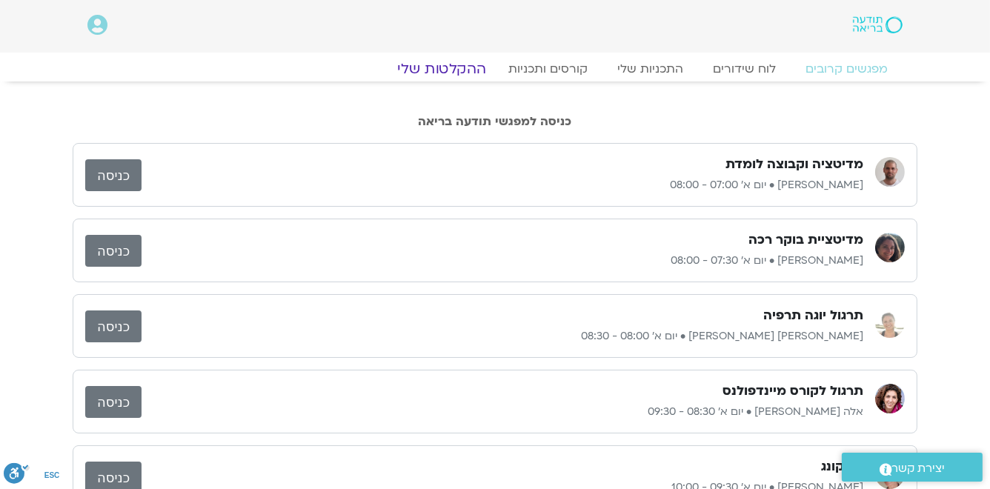
click at [455, 75] on link "ההקלטות שלי" at bounding box center [441, 69] width 124 height 18
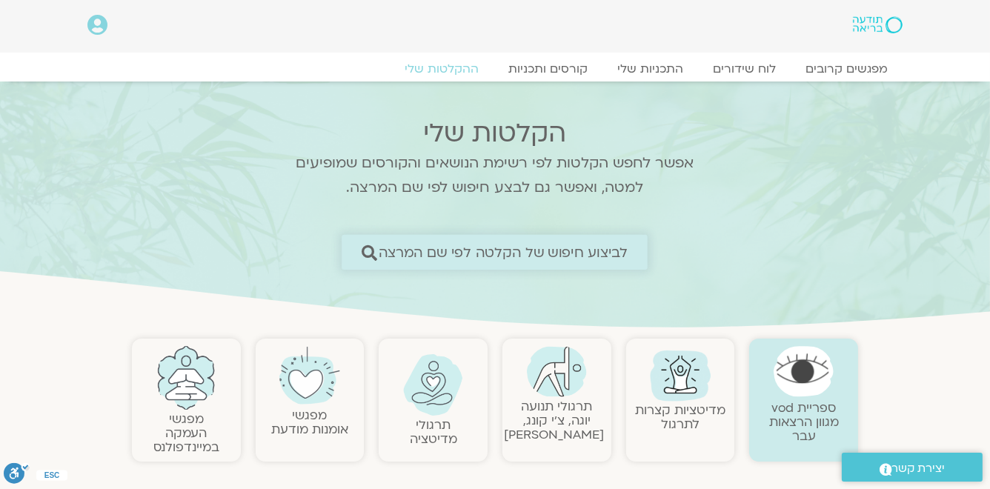
click at [476, 253] on span "לביצוע חיפוש של הקלטה לפי שם המרצה" at bounding box center [504, 253] width 250 height 16
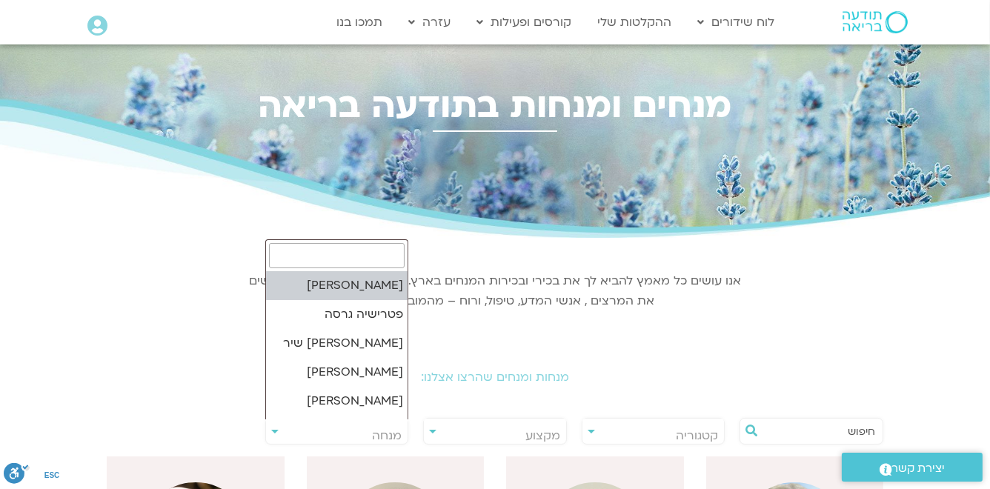
click at [366, 431] on span "מנחה" at bounding box center [337, 436] width 142 height 34
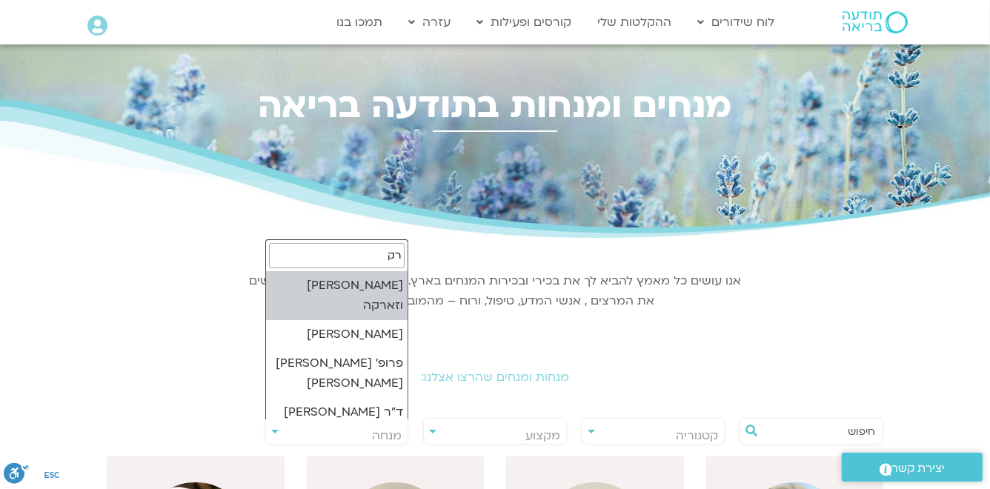
type input "ר"
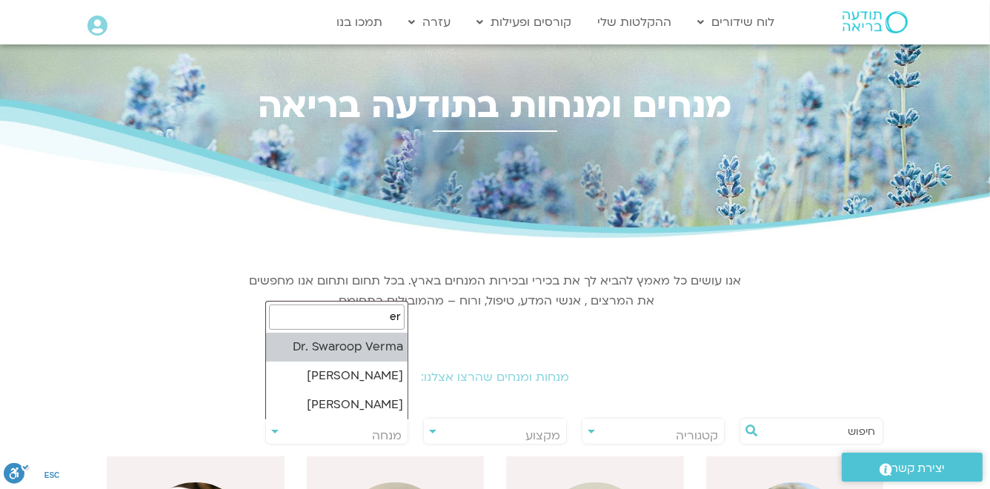
type input "e"
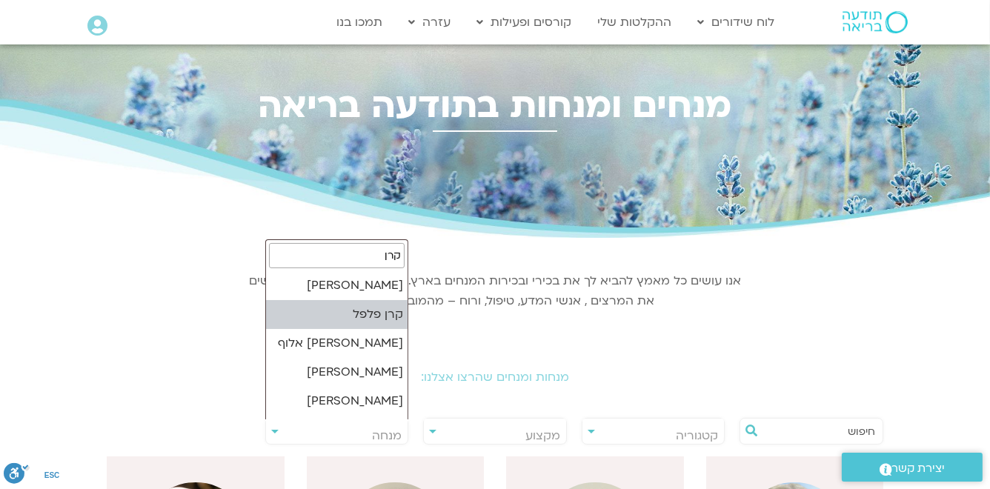
type input "קרן"
select select "*****"
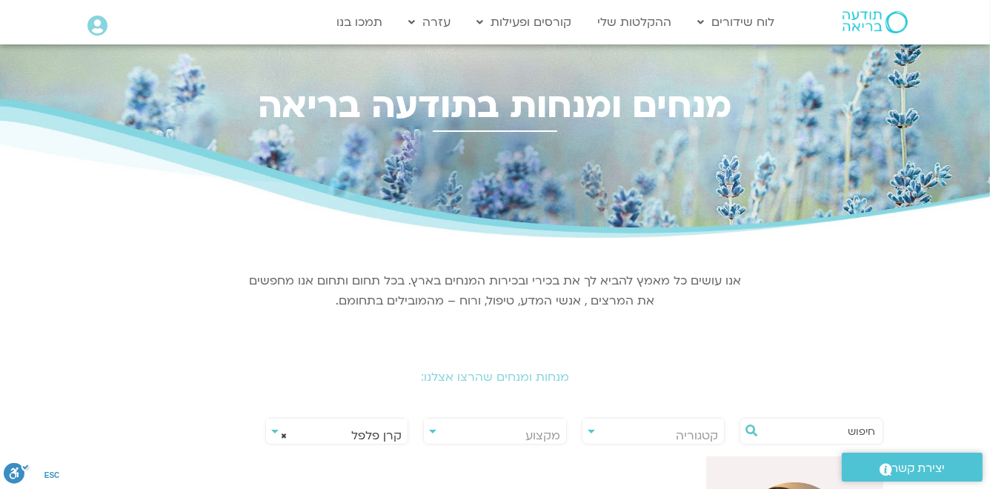
scroll to position [119, 0]
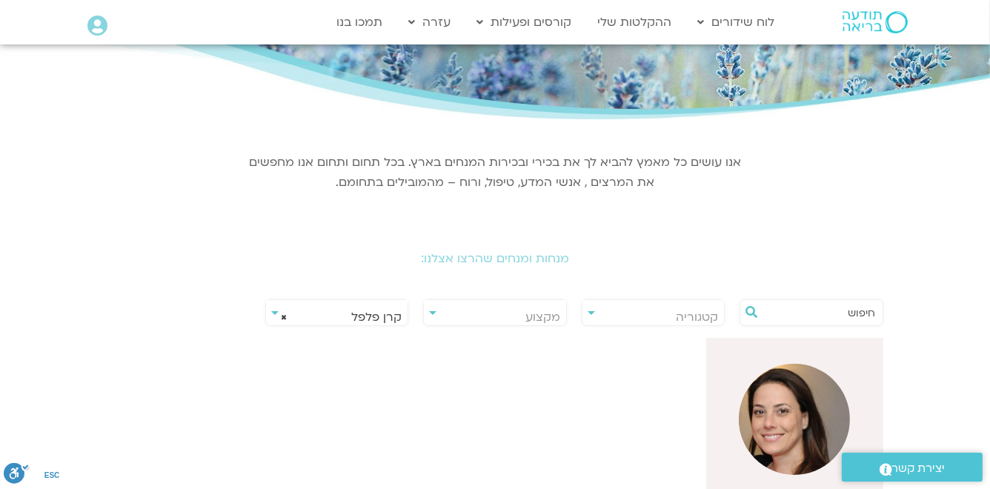
click at [781, 419] on img at bounding box center [794, 419] width 111 height 111
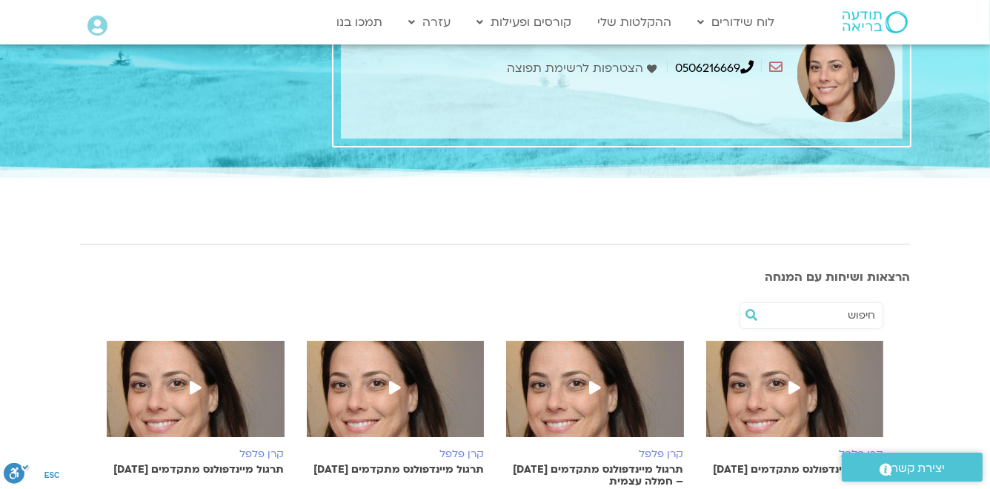
scroll to position [178, 0]
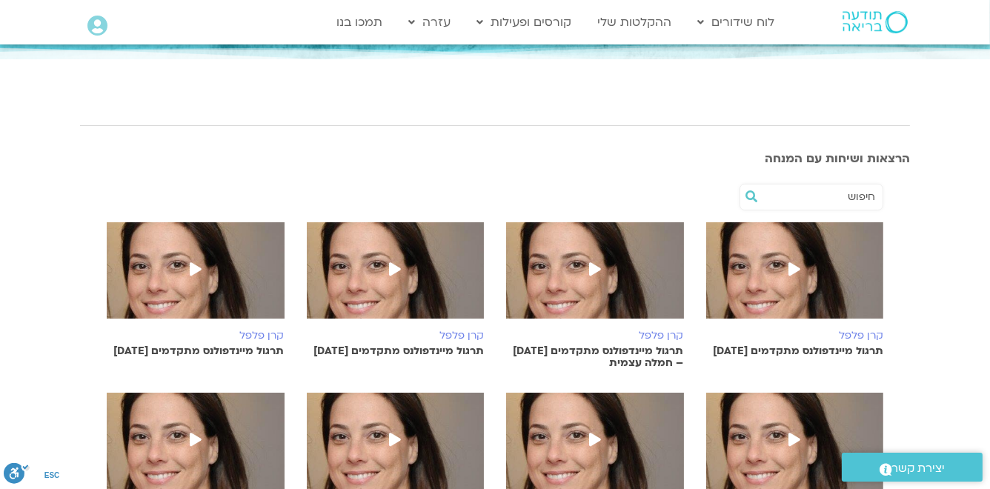
click at [592, 266] on icon at bounding box center [595, 268] width 12 height 13
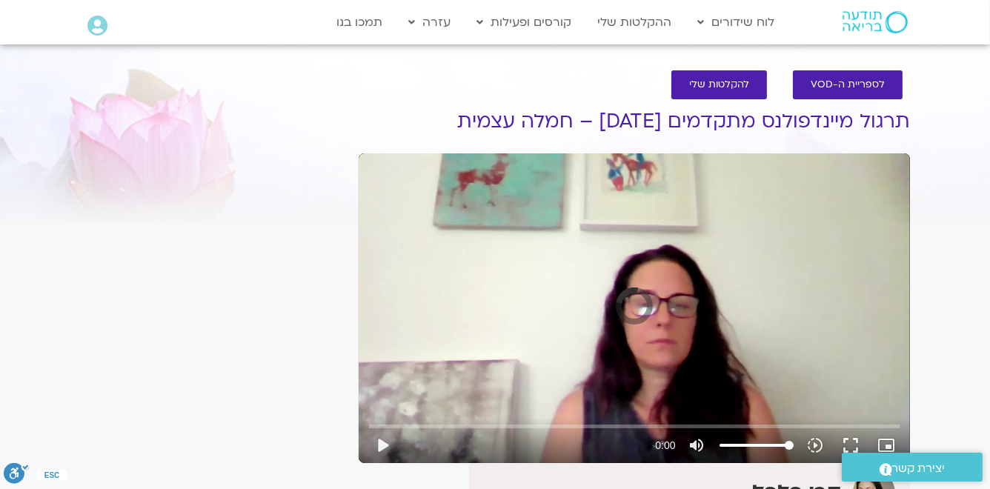
scroll to position [59, 0]
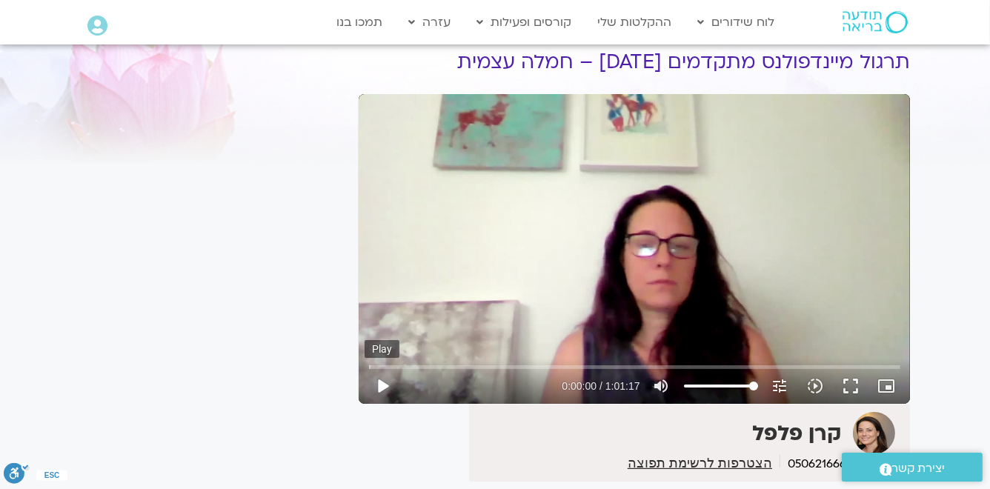
click at [382, 385] on button "play_arrow" at bounding box center [383, 386] width 36 height 36
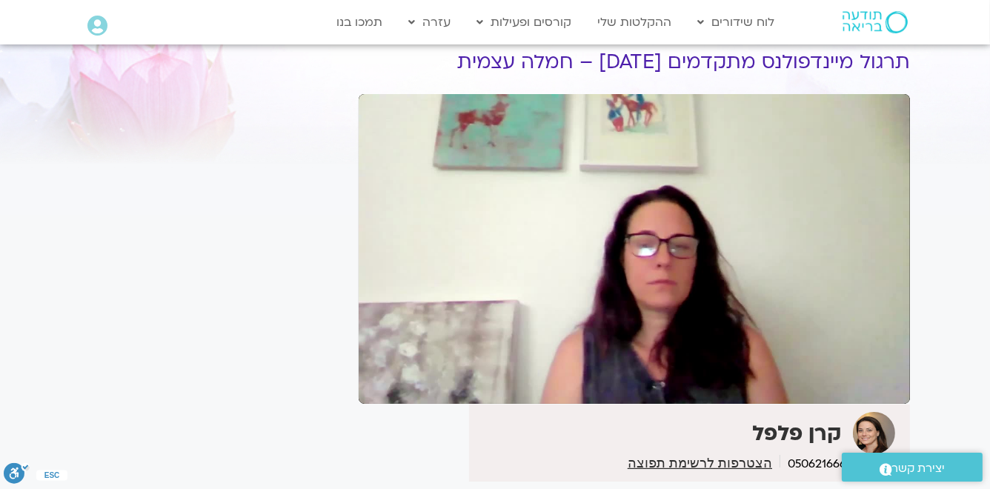
click at [383, 382] on button "pause" at bounding box center [383, 386] width 36 height 36
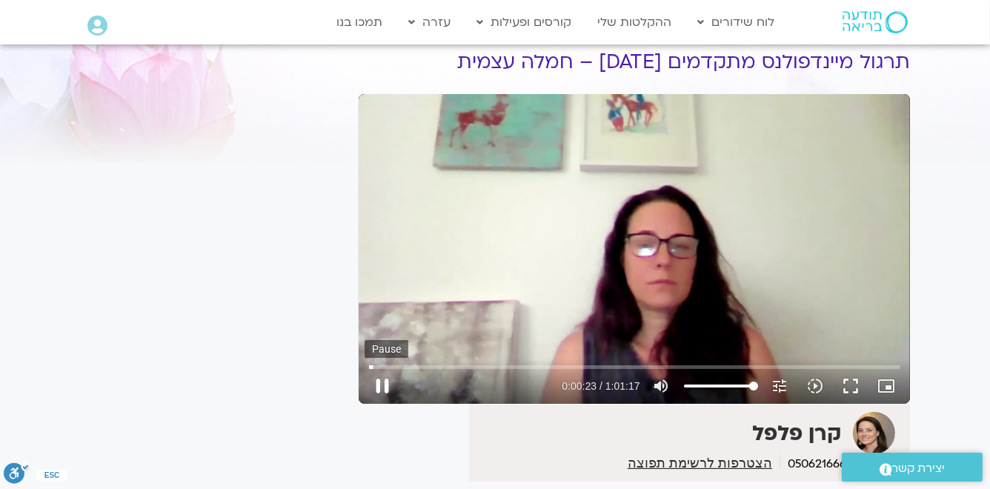
click at [379, 388] on button "pause" at bounding box center [383, 386] width 36 height 36
click at [375, 368] on input "Seek" at bounding box center [634, 366] width 531 height 9
click at [382, 385] on button "play_arrow" at bounding box center [383, 386] width 36 height 36
click at [381, 386] on button "pause" at bounding box center [383, 386] width 36 height 36
click at [379, 388] on button "play_arrow" at bounding box center [383, 386] width 36 height 36
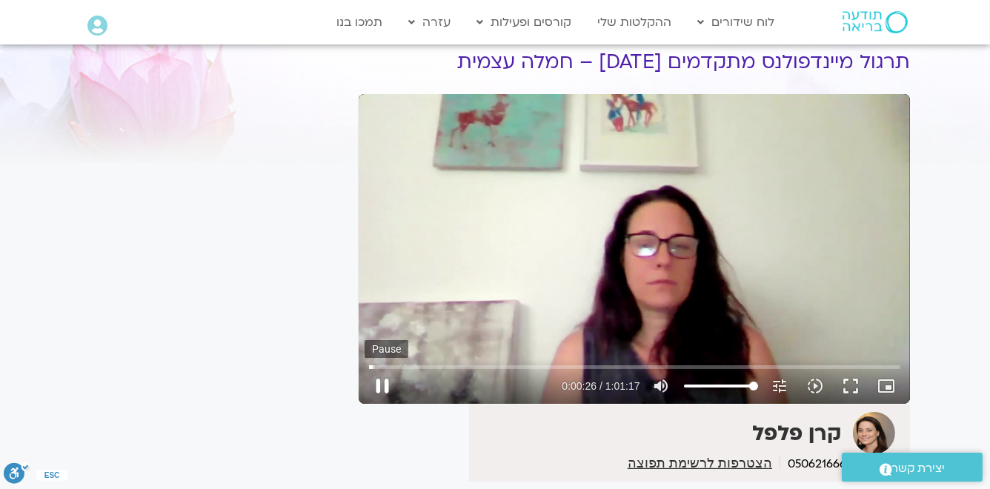
click at [381, 390] on button "pause" at bounding box center [383, 386] width 36 height 36
click at [382, 389] on button "play_arrow" at bounding box center [383, 386] width 36 height 36
click at [382, 387] on button "pause" at bounding box center [383, 386] width 36 height 36
click at [379, 390] on button "play_arrow" at bounding box center [383, 386] width 36 height 36
click at [383, 385] on button "pause" at bounding box center [383, 386] width 36 height 36
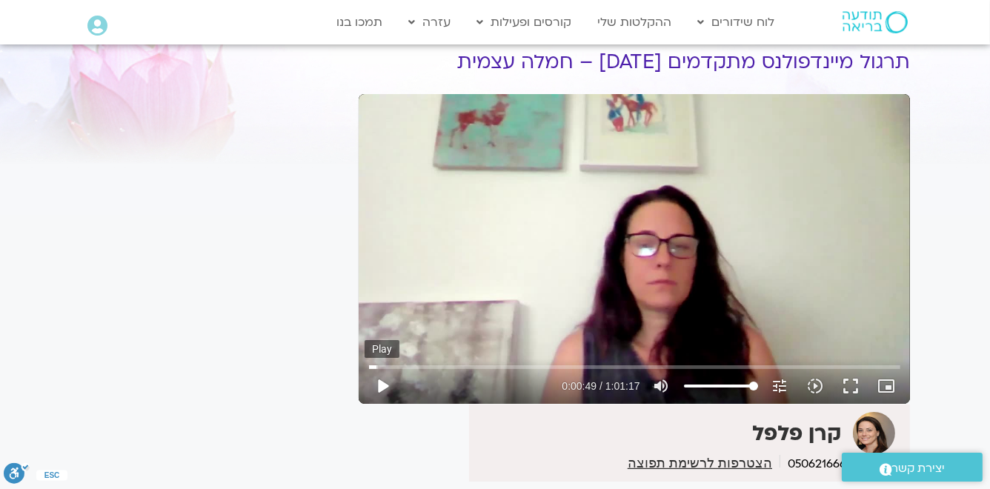
click at [383, 385] on button "play_arrow" at bounding box center [383, 386] width 36 height 36
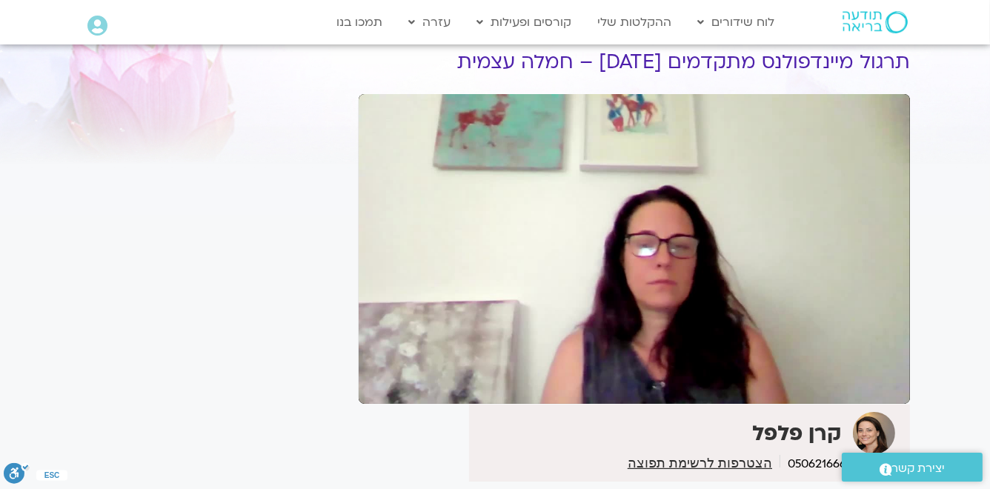
click at [383, 385] on button "pause" at bounding box center [383, 386] width 36 height 36
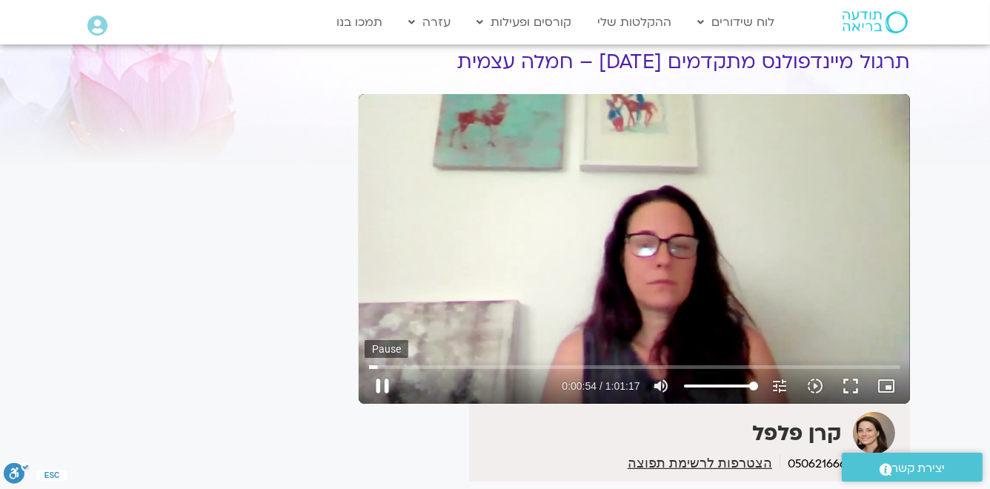
click at [382, 386] on button "pause" at bounding box center [383, 386] width 36 height 36
click at [381, 386] on button "play_arrow" at bounding box center [383, 386] width 36 height 36
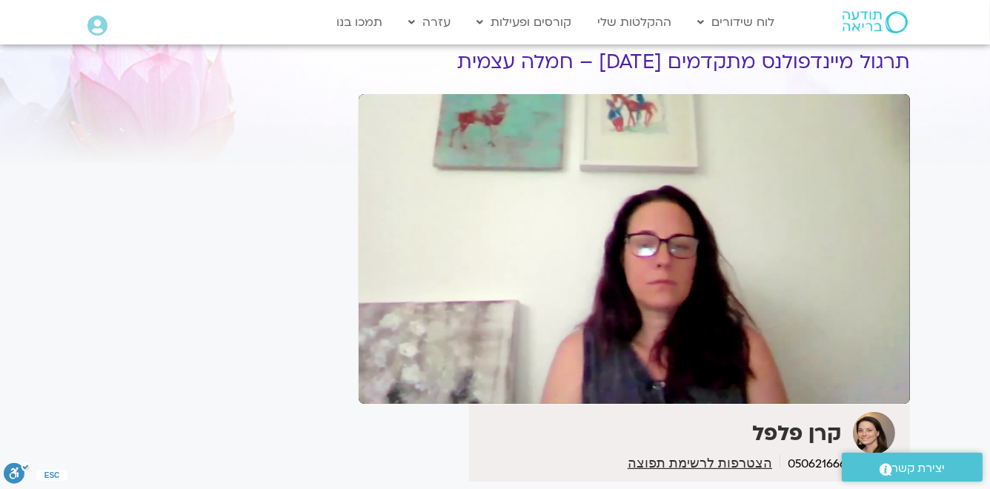
click at [381, 386] on button "pause" at bounding box center [383, 386] width 36 height 36
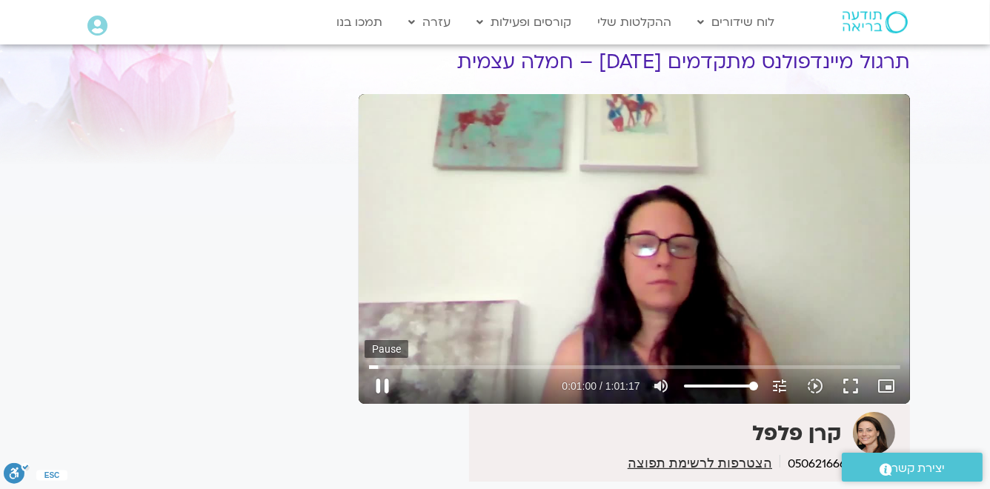
click at [379, 383] on button "pause" at bounding box center [383, 386] width 36 height 36
click at [379, 383] on button "play_arrow" at bounding box center [383, 386] width 36 height 36
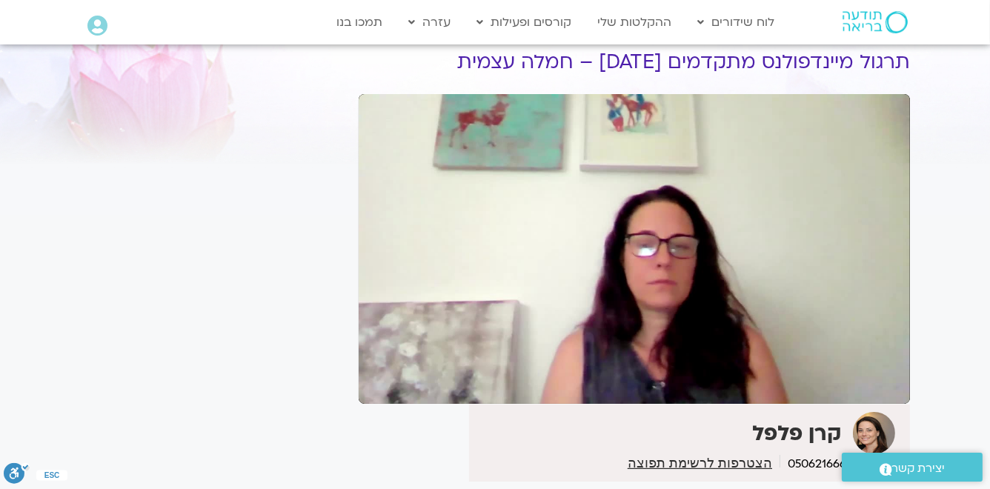
click at [379, 383] on button "pause" at bounding box center [383, 386] width 36 height 36
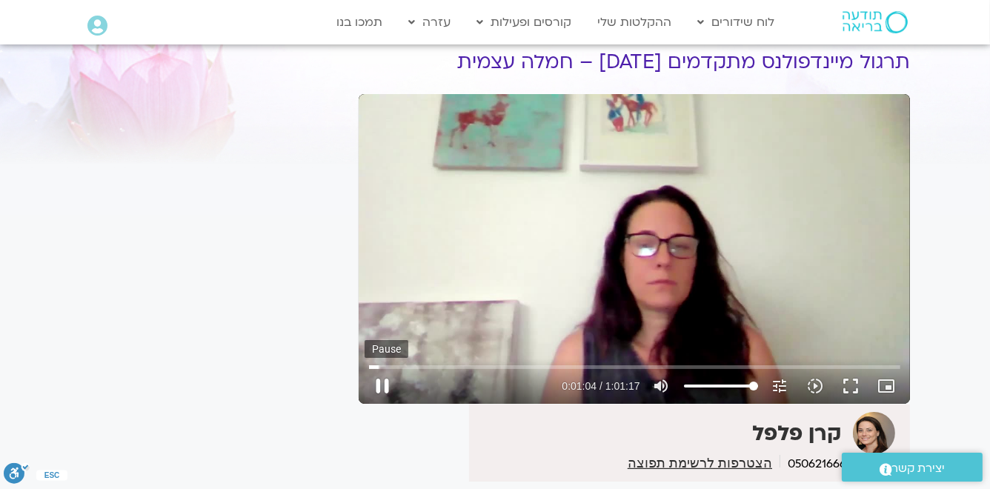
click at [383, 385] on button "pause" at bounding box center [383, 386] width 36 height 36
click at [379, 391] on button "play_arrow" at bounding box center [383, 386] width 36 height 36
click at [379, 391] on button "pause" at bounding box center [383, 386] width 36 height 36
click at [384, 388] on button "pause" at bounding box center [383, 386] width 36 height 36
click at [382, 388] on button "play_arrow" at bounding box center [383, 386] width 36 height 36
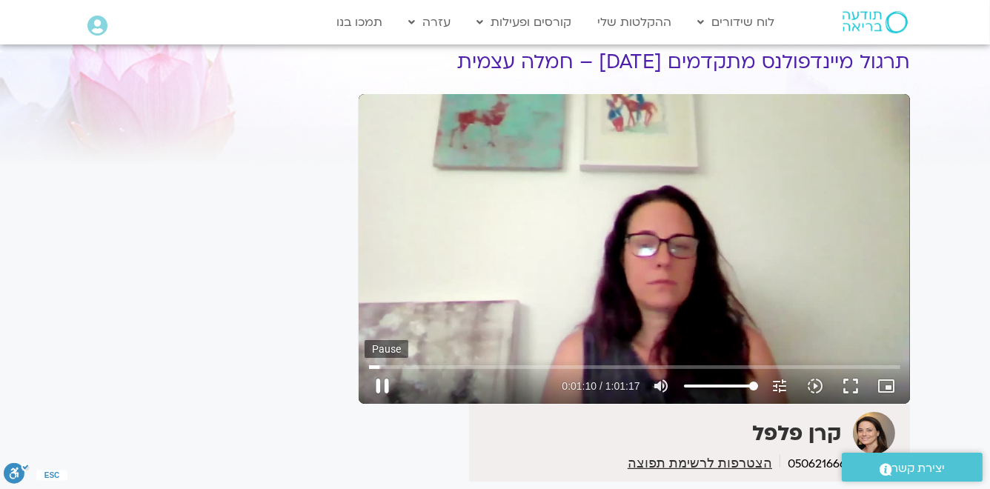
click at [382, 388] on button "pause" at bounding box center [383, 386] width 36 height 36
click at [381, 385] on button "play_arrow" at bounding box center [383, 386] width 36 height 36
click at [382, 391] on button "pause" at bounding box center [383, 386] width 36 height 36
click at [379, 391] on button "play_arrow" at bounding box center [383, 386] width 36 height 36
click at [379, 391] on button "pause" at bounding box center [383, 386] width 36 height 36
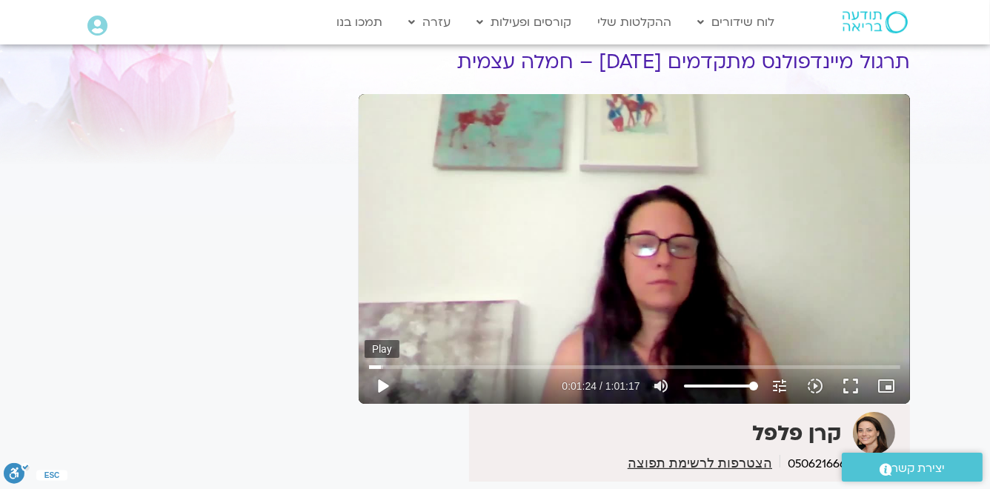
click at [382, 387] on button "play_arrow" at bounding box center [383, 386] width 36 height 36
click at [382, 387] on button "pause" at bounding box center [383, 386] width 36 height 36
click at [382, 385] on button "play_arrow" at bounding box center [383, 386] width 36 height 36
click at [382, 386] on button "pause" at bounding box center [383, 386] width 36 height 36
type input "90.981449"
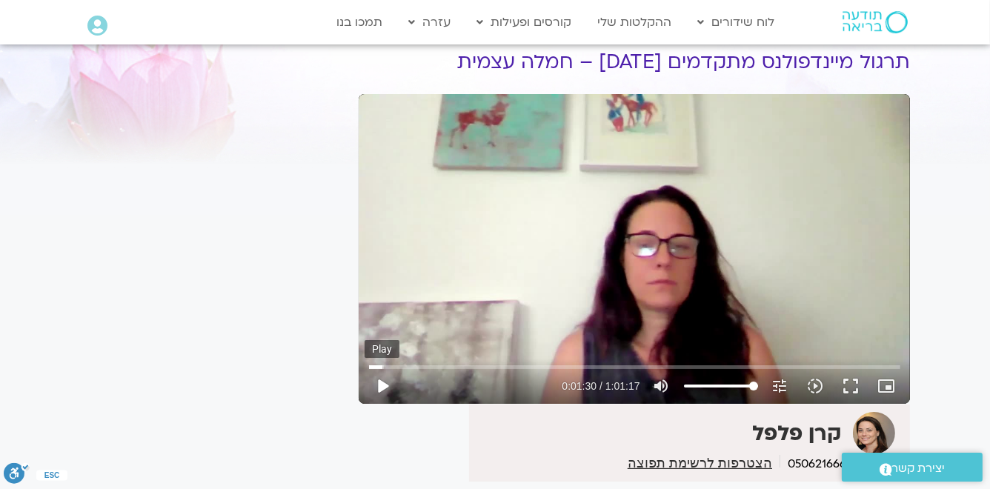
click at [376, 387] on button "play_arrow" at bounding box center [383, 386] width 36 height 36
click at [382, 387] on button "pause" at bounding box center [383, 386] width 36 height 36
click at [383, 369] on input "Seek" at bounding box center [634, 366] width 531 height 9
click at [383, 384] on button "play_arrow" at bounding box center [383, 386] width 36 height 36
click at [384, 387] on button "pause" at bounding box center [383, 386] width 36 height 36
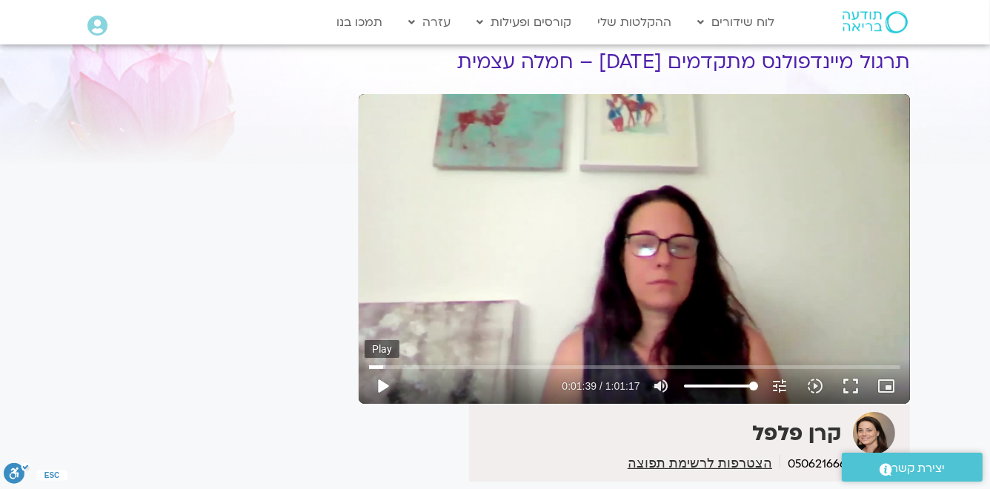
click at [384, 383] on button "play_arrow" at bounding box center [383, 386] width 36 height 36
click at [384, 383] on button "pause" at bounding box center [383, 386] width 36 height 36
click at [383, 385] on button "play_arrow" at bounding box center [383, 386] width 36 height 36
click at [383, 385] on button "pause" at bounding box center [383, 386] width 36 height 36
click at [383, 386] on button "play_arrow" at bounding box center [383, 386] width 36 height 36
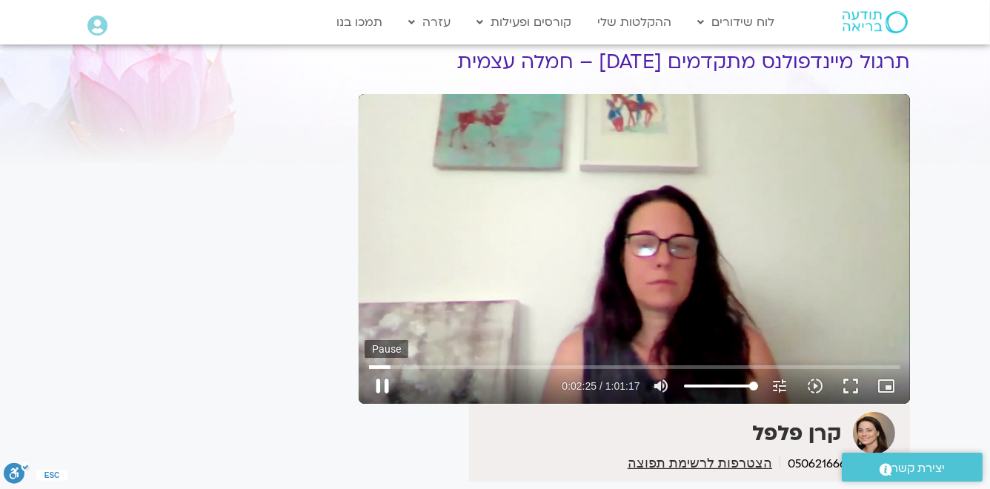
click at [384, 388] on button "pause" at bounding box center [383, 386] width 36 height 36
click at [383, 386] on button "play_arrow" at bounding box center [383, 386] width 36 height 36
click at [382, 388] on button "pause" at bounding box center [383, 386] width 36 height 36
click at [382, 385] on button "play_arrow" at bounding box center [383, 386] width 36 height 36
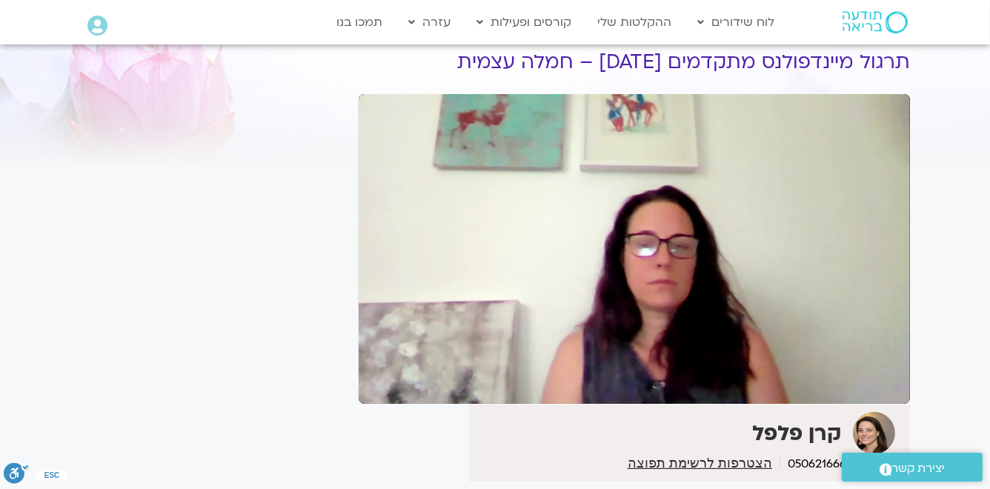
click at [382, 387] on button "pause" at bounding box center [383, 386] width 36 height 36
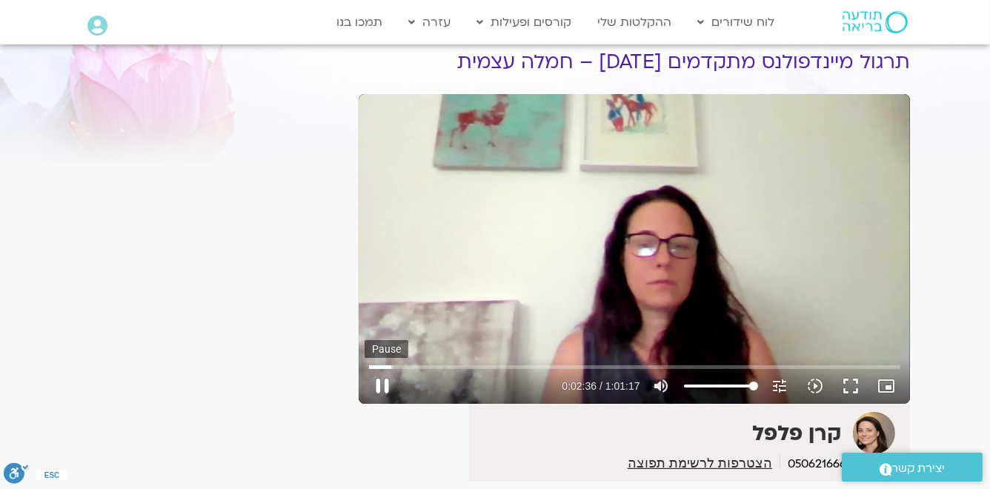
click at [382, 388] on button "pause" at bounding box center [383, 386] width 36 height 36
click at [391, 368] on input "Seek" at bounding box center [634, 366] width 531 height 9
click at [379, 386] on button "play_arrow" at bounding box center [383, 386] width 36 height 36
click at [382, 389] on button "pause" at bounding box center [383, 386] width 36 height 36
click at [382, 389] on button "play_arrow" at bounding box center [383, 386] width 36 height 36
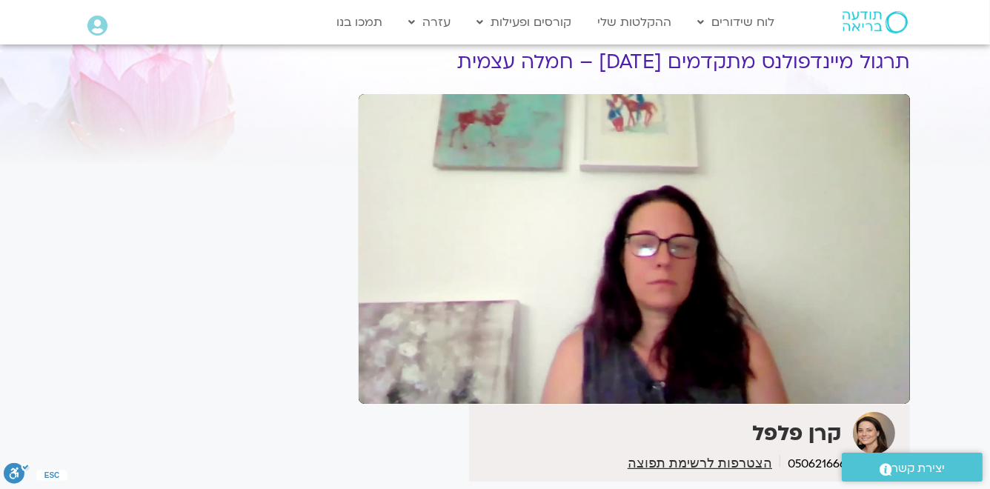
click at [382, 389] on button "pause" at bounding box center [383, 386] width 36 height 36
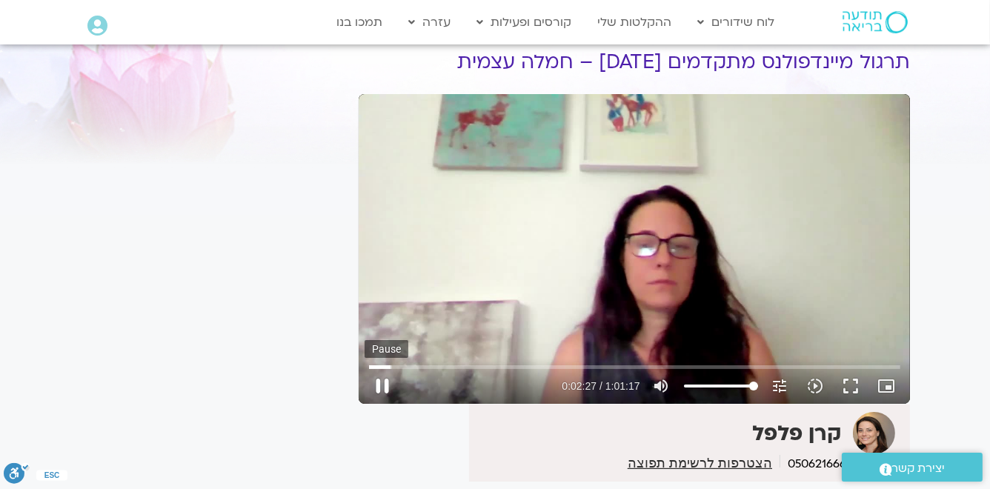
click at [380, 386] on button "pause" at bounding box center [383, 386] width 36 height 36
click at [379, 384] on button "play_arrow" at bounding box center [383, 386] width 36 height 36
click at [378, 385] on button "pause" at bounding box center [383, 386] width 36 height 36
click at [377, 385] on button "play_arrow" at bounding box center [383, 386] width 36 height 36
click at [379, 385] on button "pause" at bounding box center [383, 386] width 36 height 36
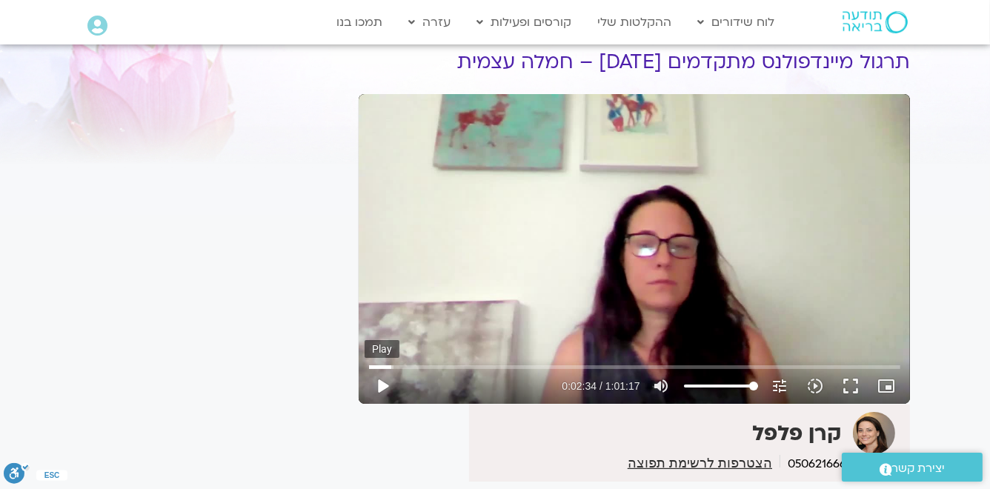
click at [380, 384] on button "play_arrow" at bounding box center [383, 386] width 36 height 36
click at [380, 387] on button "pause" at bounding box center [383, 386] width 36 height 36
click at [382, 388] on button "play_arrow" at bounding box center [383, 386] width 36 height 36
click at [384, 385] on button "pause" at bounding box center [383, 386] width 36 height 36
click at [384, 385] on button "play_arrow" at bounding box center [383, 386] width 36 height 36
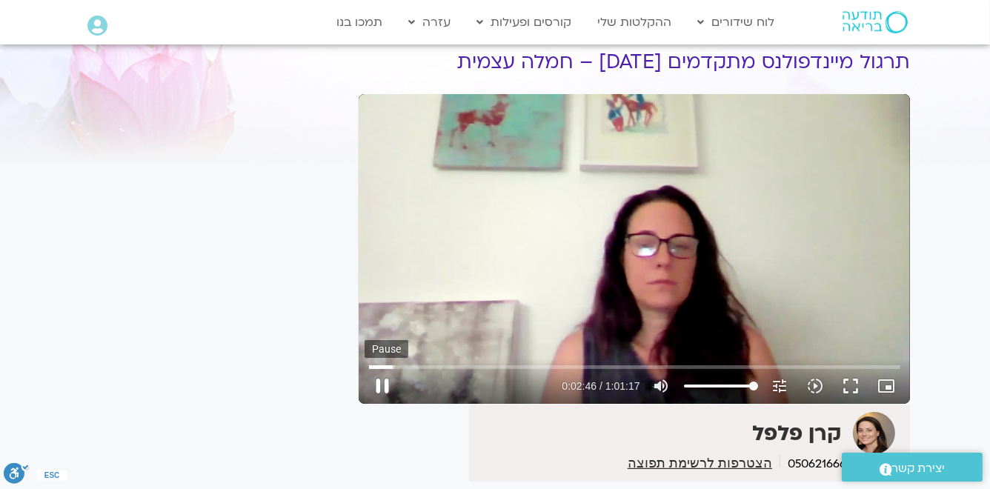
click at [382, 385] on button "pause" at bounding box center [383, 386] width 36 height 36
click at [379, 385] on button "play_arrow" at bounding box center [383, 386] width 36 height 36
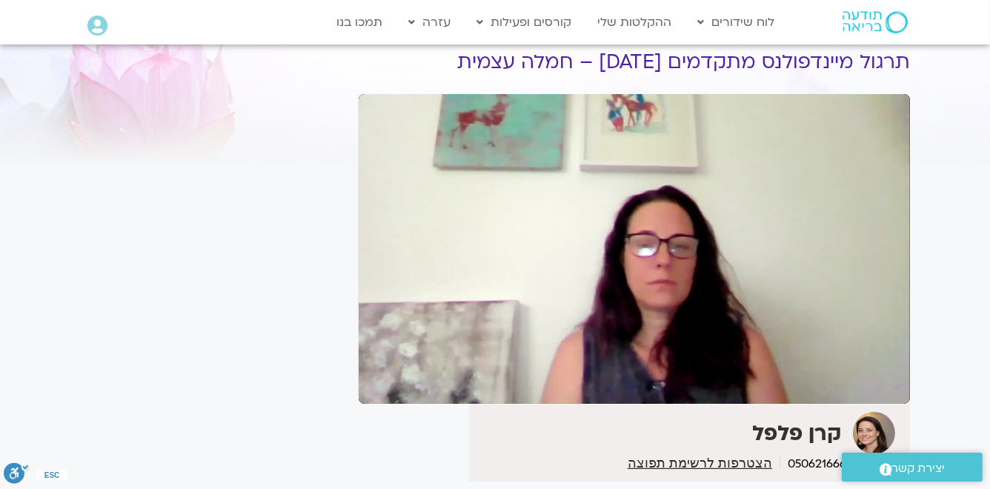
click at [379, 385] on button "pause" at bounding box center [383, 386] width 36 height 36
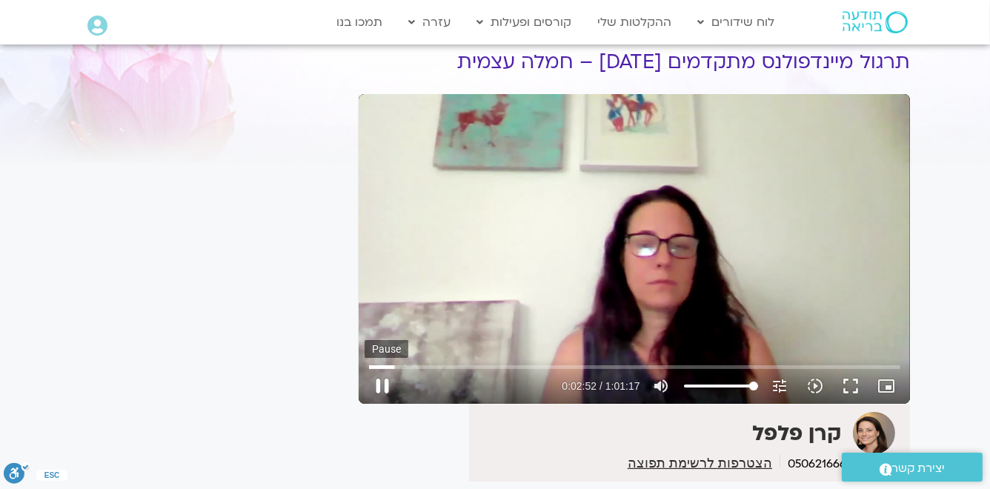
click at [380, 385] on button "pause" at bounding box center [383, 386] width 36 height 36
click at [379, 385] on button "play_arrow" at bounding box center [383, 386] width 36 height 36
click at [382, 388] on button "pause" at bounding box center [383, 386] width 36 height 36
click at [377, 387] on button "play_arrow" at bounding box center [383, 386] width 36 height 36
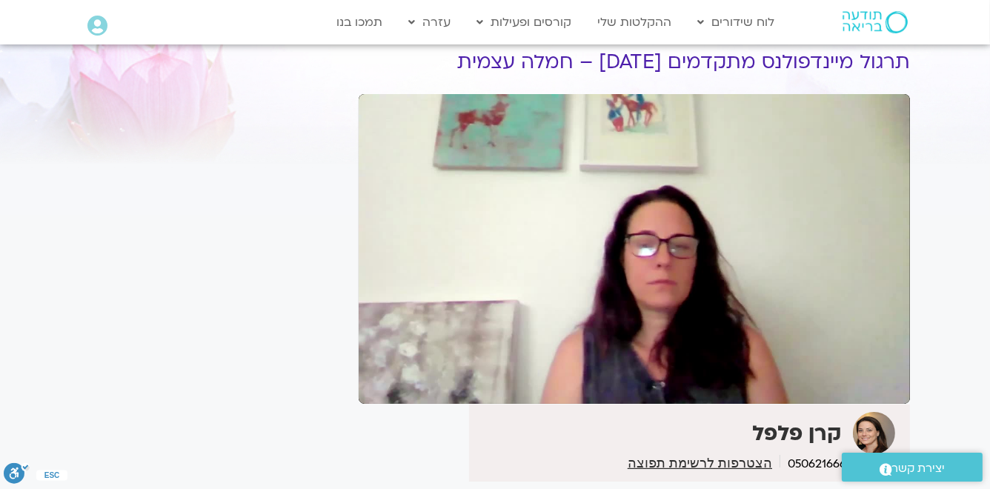
click at [378, 388] on button "pause" at bounding box center [383, 386] width 36 height 36
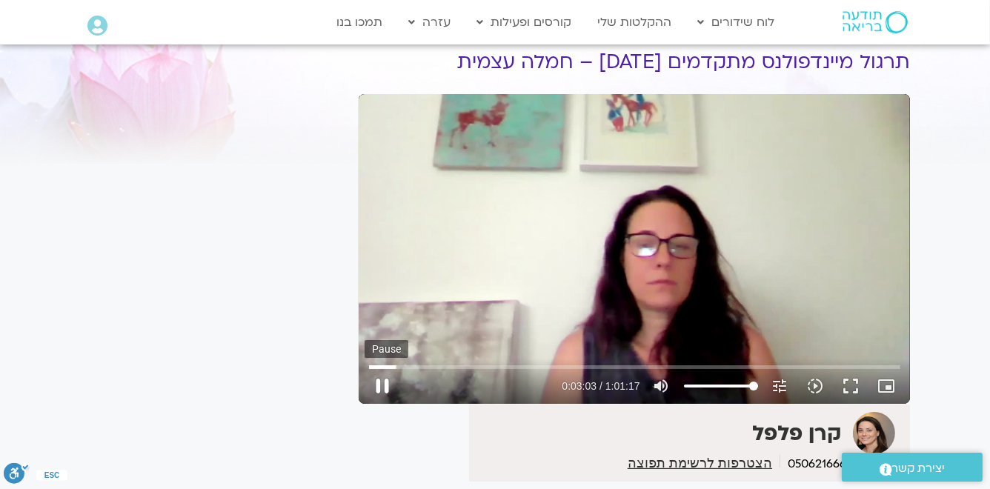
click at [388, 383] on button "pause" at bounding box center [383, 386] width 36 height 36
click at [382, 387] on button "play_arrow" at bounding box center [383, 386] width 36 height 36
click at [382, 387] on button "pause" at bounding box center [383, 386] width 36 height 36
click at [380, 387] on button "play_arrow" at bounding box center [383, 386] width 36 height 36
click at [379, 385] on button "pause" at bounding box center [383, 386] width 36 height 36
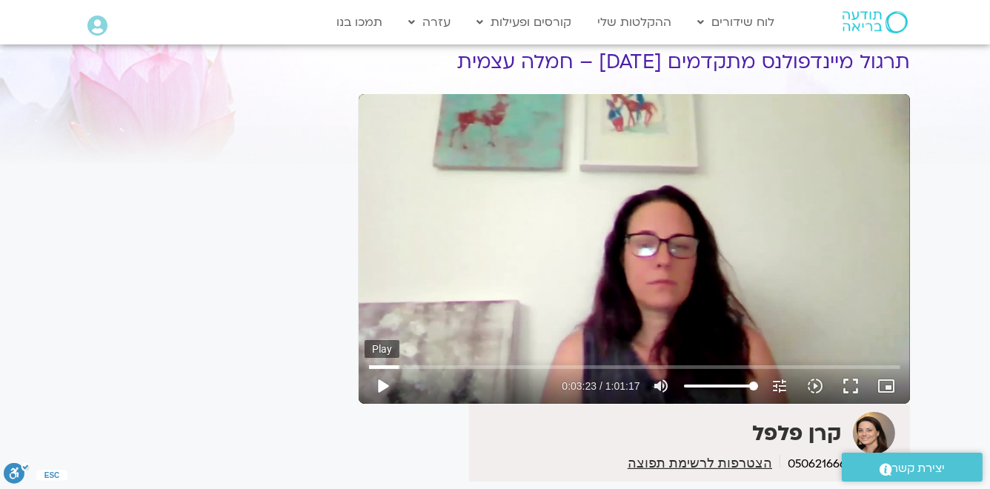
click at [378, 385] on button "play_arrow" at bounding box center [383, 386] width 36 height 36
click at [380, 388] on button "pause" at bounding box center [383, 386] width 36 height 36
click at [384, 388] on button "play_arrow" at bounding box center [383, 386] width 36 height 36
click at [383, 387] on button "pause" at bounding box center [383, 386] width 36 height 36
click at [381, 387] on button "play_arrow" at bounding box center [383, 386] width 36 height 36
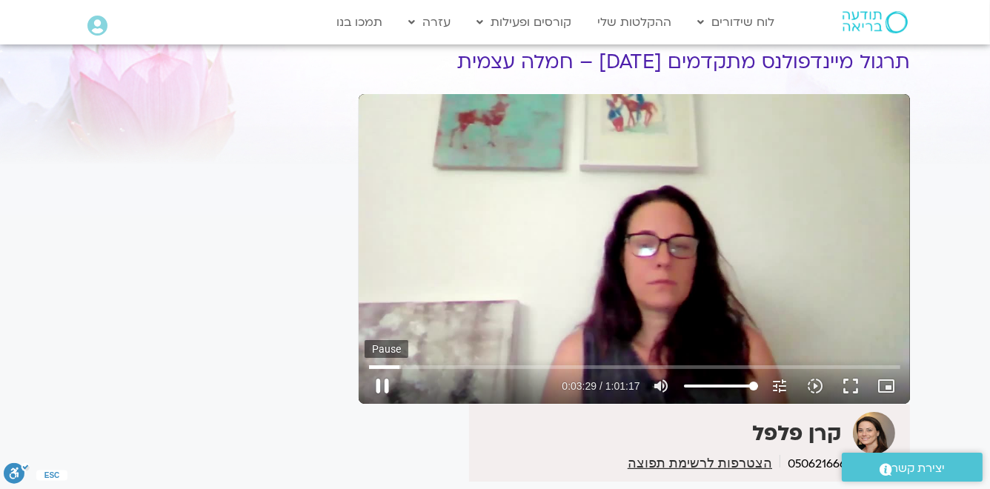
click at [381, 387] on button "pause" at bounding box center [383, 386] width 36 height 36
click at [379, 386] on button "play_arrow" at bounding box center [383, 386] width 36 height 36
click at [381, 385] on button "pause" at bounding box center [383, 386] width 36 height 36
click at [401, 369] on input "Seek" at bounding box center [634, 366] width 531 height 9
click at [379, 387] on button "play_arrow" at bounding box center [383, 386] width 36 height 36
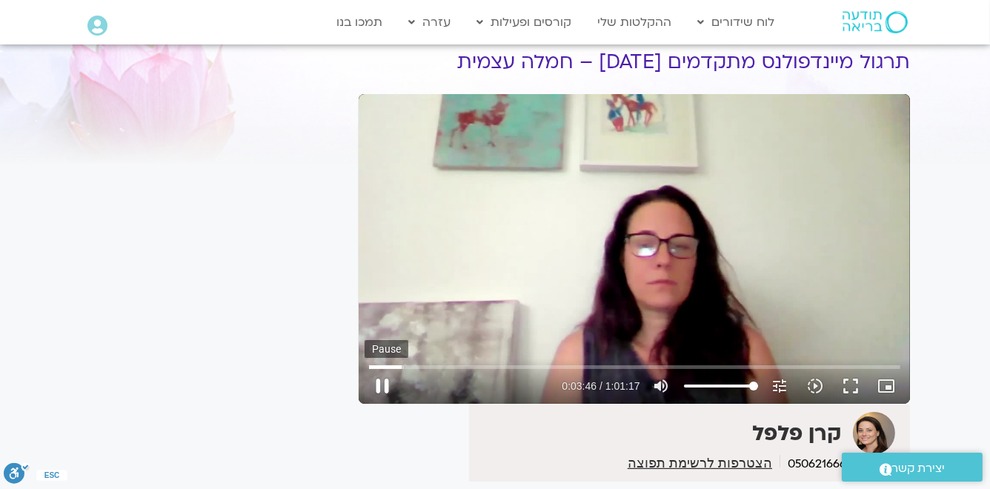
click at [381, 382] on button "pause" at bounding box center [383, 386] width 36 height 36
click at [382, 387] on button "play_arrow" at bounding box center [383, 386] width 36 height 36
click at [383, 389] on button "pause" at bounding box center [383, 386] width 36 height 36
click at [382, 391] on button "play_arrow" at bounding box center [383, 386] width 36 height 36
click at [382, 388] on button "pause" at bounding box center [383, 386] width 36 height 36
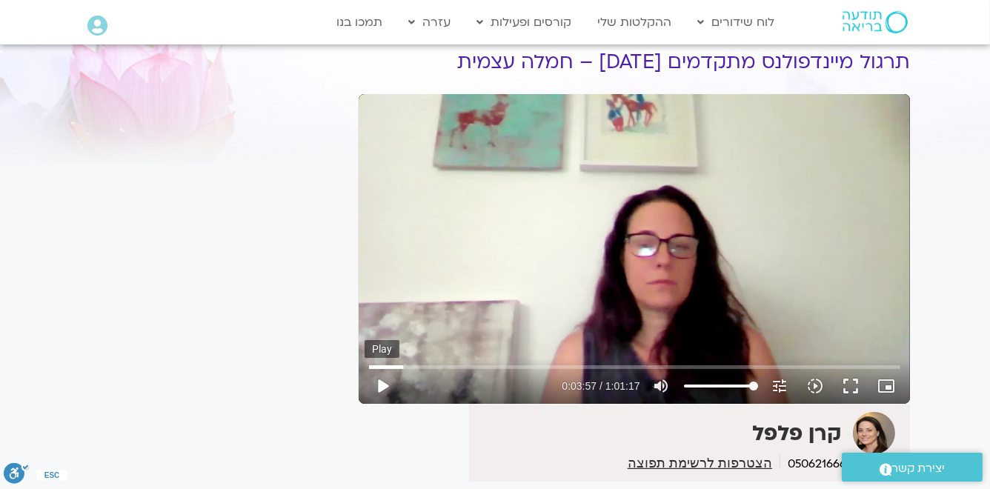
click at [379, 388] on button "play_arrow" at bounding box center [383, 386] width 36 height 36
click at [380, 386] on button "pause" at bounding box center [383, 386] width 36 height 36
click at [382, 385] on button "play_arrow" at bounding box center [383, 386] width 36 height 36
click at [382, 387] on button "pause" at bounding box center [383, 386] width 36 height 36
click at [381, 389] on button "play_arrow" at bounding box center [383, 386] width 36 height 36
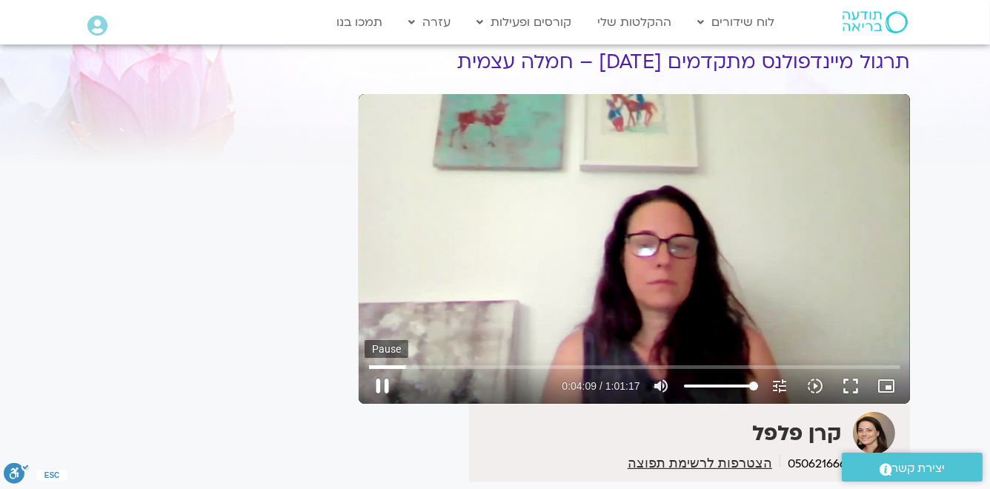
click at [382, 384] on button "pause" at bounding box center [383, 386] width 36 height 36
click at [383, 385] on button "play_arrow" at bounding box center [383, 386] width 36 height 36
click at [382, 385] on button "pause" at bounding box center [383, 386] width 36 height 36
click at [384, 388] on button "play_arrow" at bounding box center [383, 386] width 36 height 36
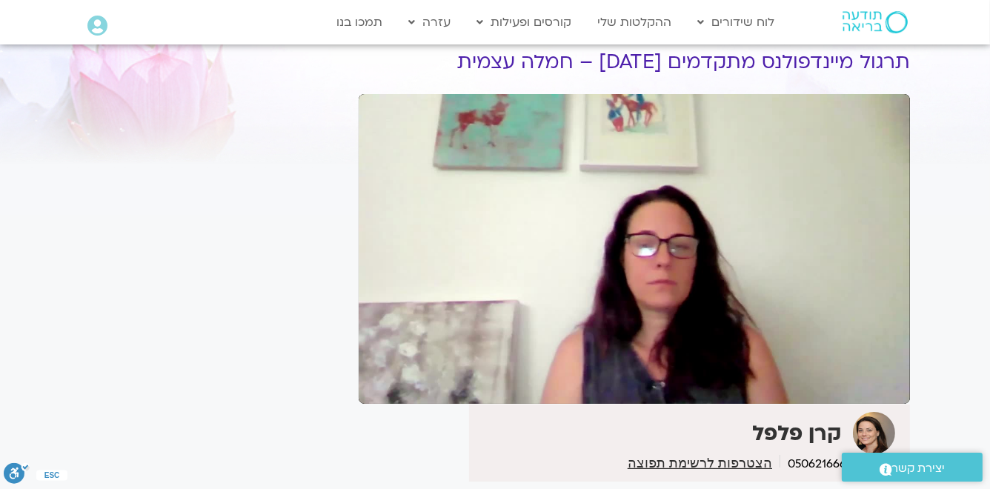
click at [384, 388] on button "pause" at bounding box center [383, 386] width 36 height 36
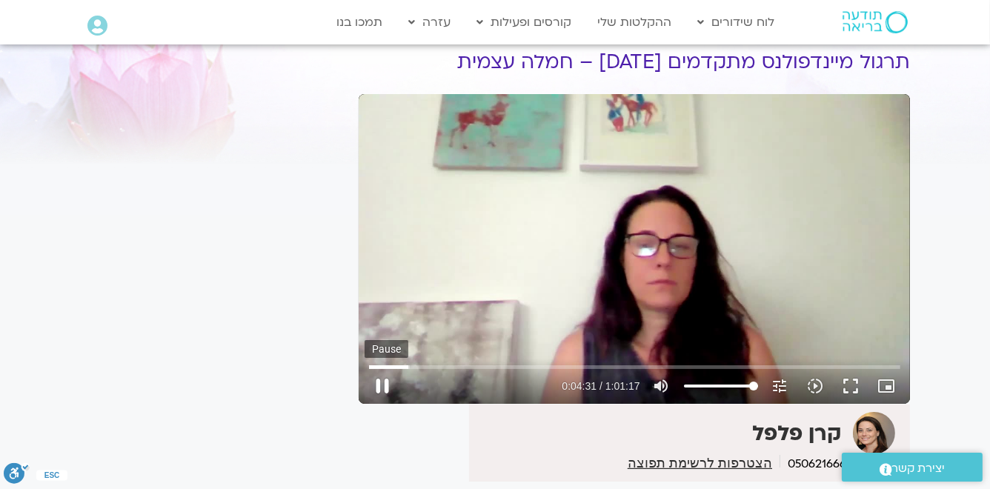
click at [382, 382] on button "pause" at bounding box center [383, 386] width 36 height 36
click at [383, 384] on button "play_arrow" at bounding box center [383, 386] width 36 height 36
click at [383, 384] on button "pause" at bounding box center [383, 386] width 36 height 36
click at [382, 386] on button "play_arrow" at bounding box center [383, 386] width 36 height 36
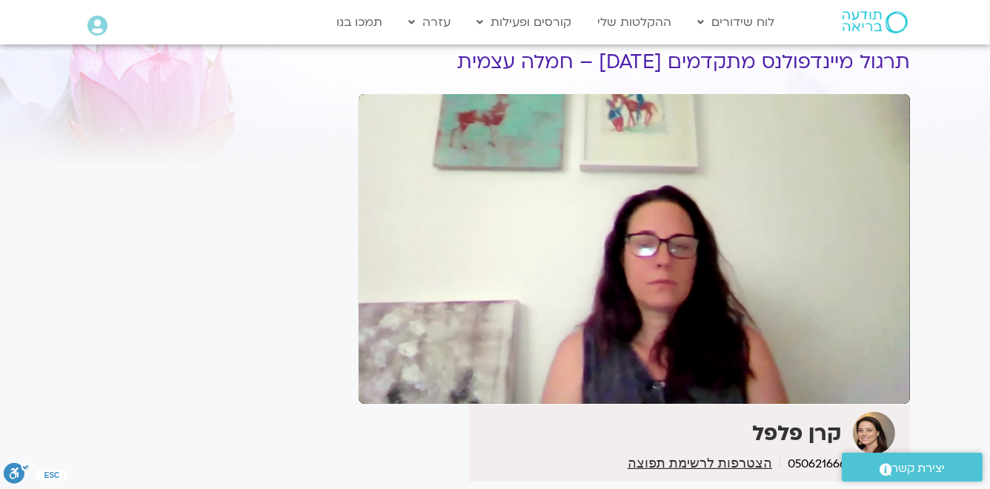
click at [380, 386] on button "pause" at bounding box center [383, 386] width 36 height 36
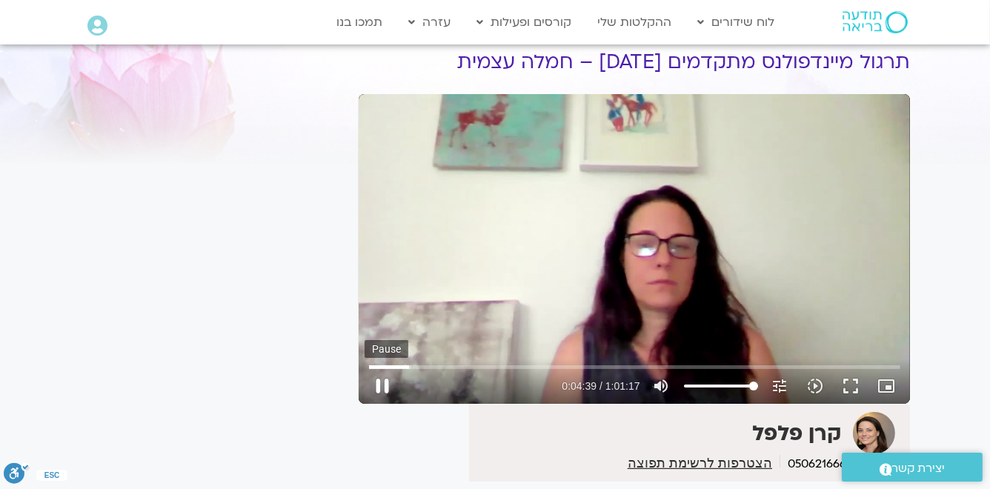
click at [379, 383] on button "pause" at bounding box center [383, 386] width 36 height 36
click at [408, 369] on input "Seek" at bounding box center [634, 366] width 531 height 9
click at [382, 387] on button "play_arrow" at bounding box center [383, 386] width 36 height 36
click at [385, 389] on button "pause" at bounding box center [383, 386] width 36 height 36
click at [382, 388] on button "play_arrow" at bounding box center [383, 386] width 36 height 36
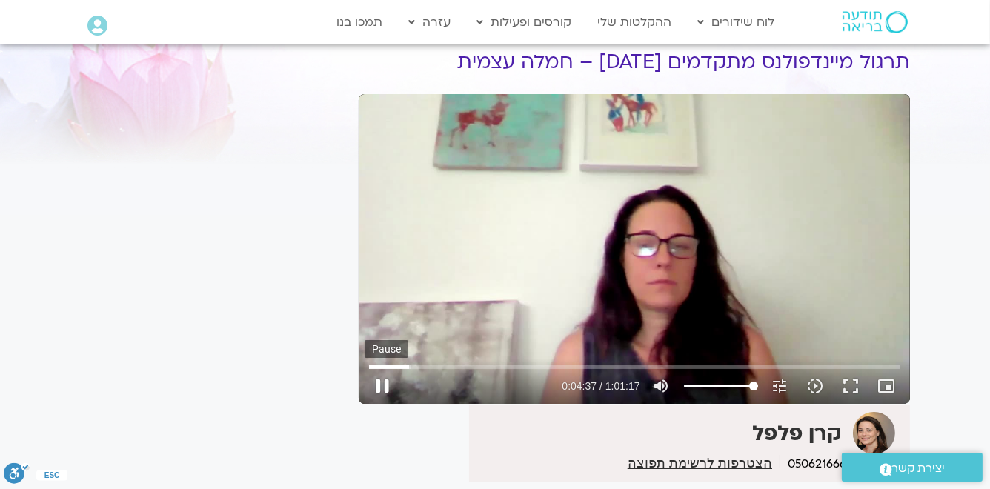
click at [382, 388] on button "pause" at bounding box center [383, 386] width 36 height 36
click at [382, 391] on button "play_arrow" at bounding box center [383, 386] width 36 height 36
click at [382, 387] on button "pause" at bounding box center [383, 386] width 36 height 36
click at [379, 386] on button "play_arrow" at bounding box center [383, 386] width 36 height 36
click at [382, 387] on button "pause" at bounding box center [383, 386] width 36 height 36
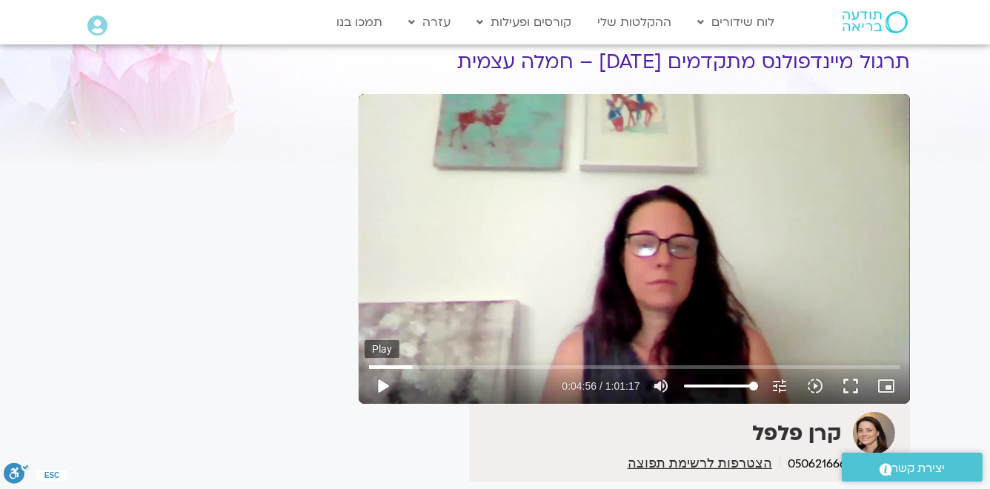
click at [382, 387] on button "play_arrow" at bounding box center [383, 386] width 36 height 36
click at [382, 387] on button "pause" at bounding box center [383, 386] width 36 height 36
click at [379, 388] on button "play_arrow" at bounding box center [383, 386] width 36 height 36
click at [382, 388] on button "pause" at bounding box center [383, 386] width 36 height 36
click at [383, 386] on button "play_arrow" at bounding box center [383, 386] width 36 height 36
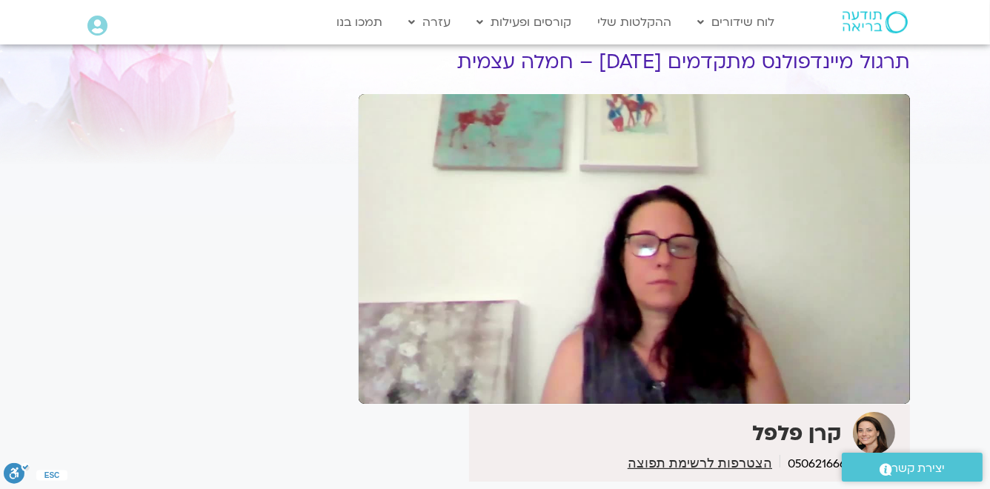
click at [383, 386] on button "pause" at bounding box center [383, 386] width 36 height 36
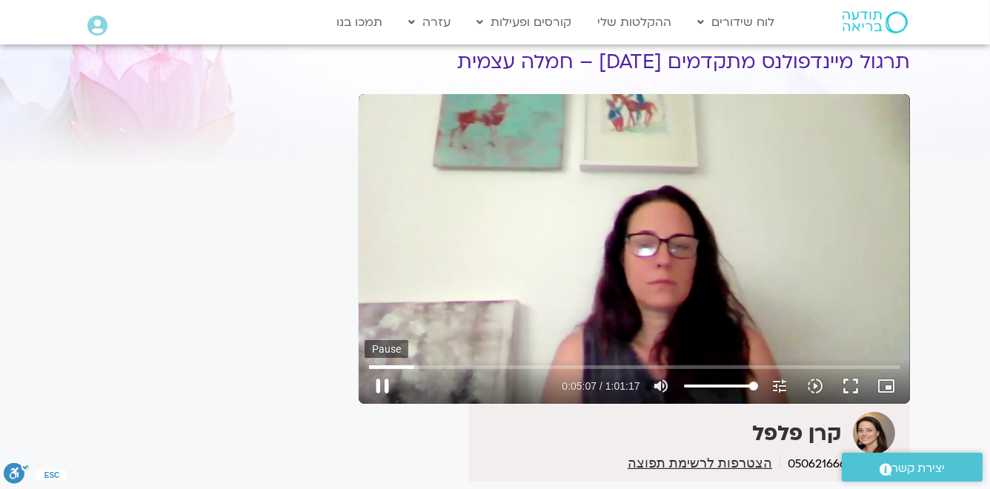
click at [380, 385] on button "pause" at bounding box center [383, 386] width 36 height 36
click at [411, 368] on input "Seek" at bounding box center [634, 366] width 531 height 9
click at [382, 391] on button "play_arrow" at bounding box center [383, 386] width 36 height 36
click at [381, 388] on button "pause" at bounding box center [383, 386] width 36 height 36
click at [381, 388] on button "play_arrow" at bounding box center [383, 386] width 36 height 36
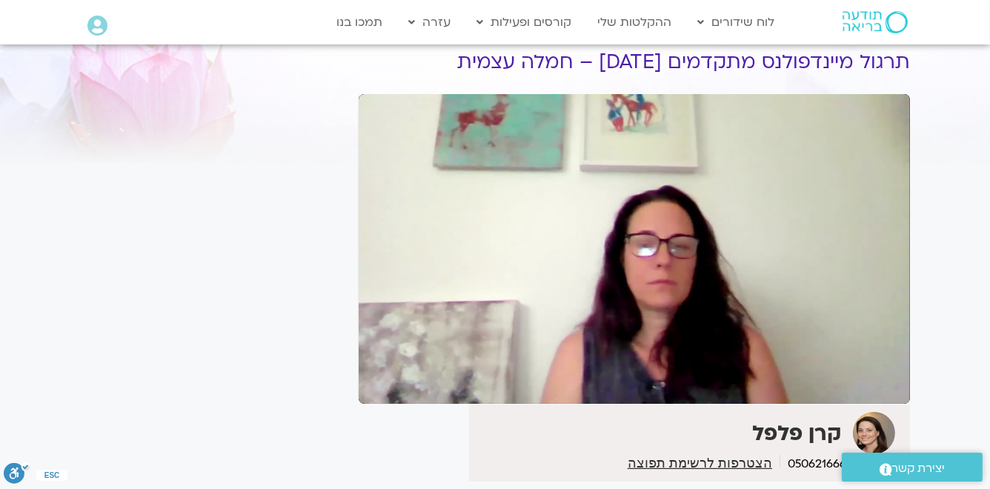
click at [381, 388] on button "pause" at bounding box center [383, 386] width 36 height 36
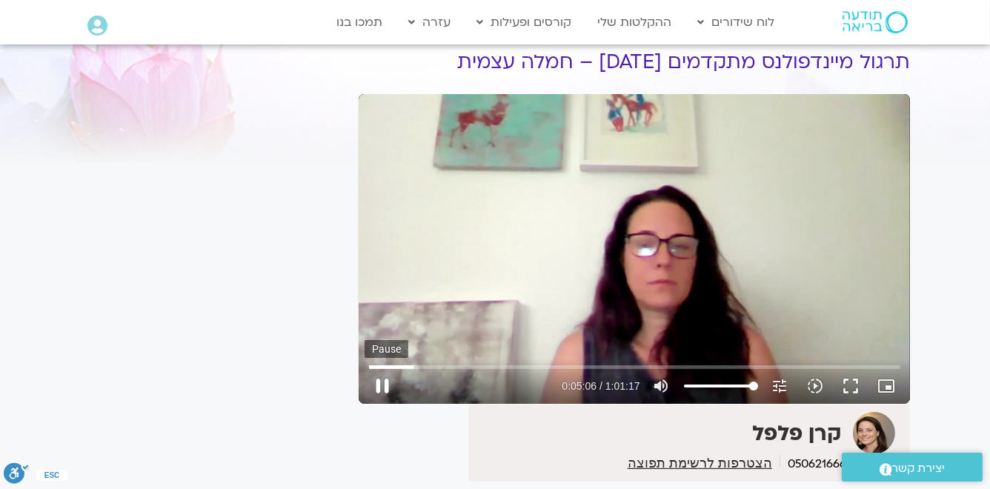
click at [383, 385] on button "pause" at bounding box center [383, 386] width 36 height 36
click at [414, 368] on input "Seek" at bounding box center [634, 366] width 531 height 9
click at [382, 386] on button "play_arrow" at bounding box center [383, 386] width 36 height 36
click at [382, 388] on button "pause" at bounding box center [383, 386] width 36 height 36
click at [379, 387] on button "play_arrow" at bounding box center [383, 386] width 36 height 36
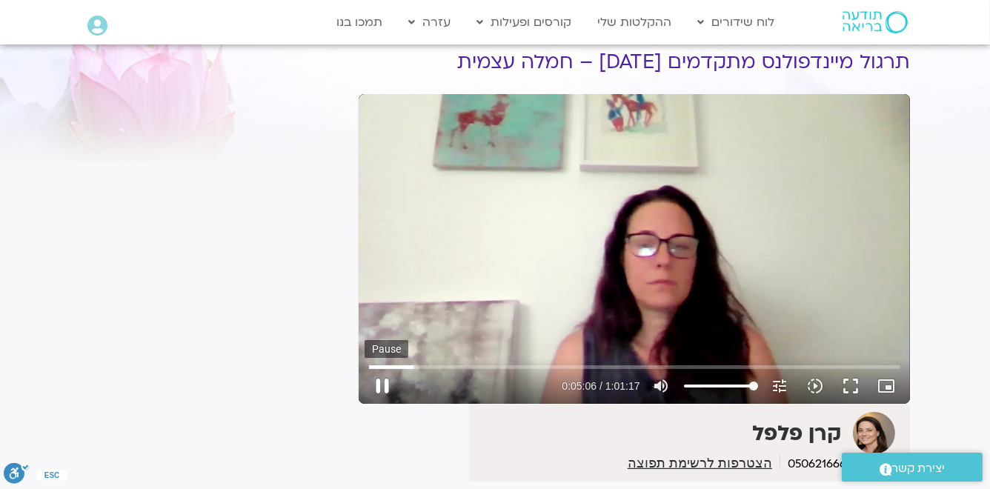
click at [379, 387] on button "pause" at bounding box center [383, 386] width 36 height 36
click at [382, 385] on button "play_arrow" at bounding box center [383, 386] width 36 height 36
click at [381, 387] on button "pause" at bounding box center [383, 386] width 36 height 36
click at [383, 387] on button "play_arrow" at bounding box center [383, 386] width 36 height 36
click at [383, 387] on button "pause" at bounding box center [383, 386] width 36 height 36
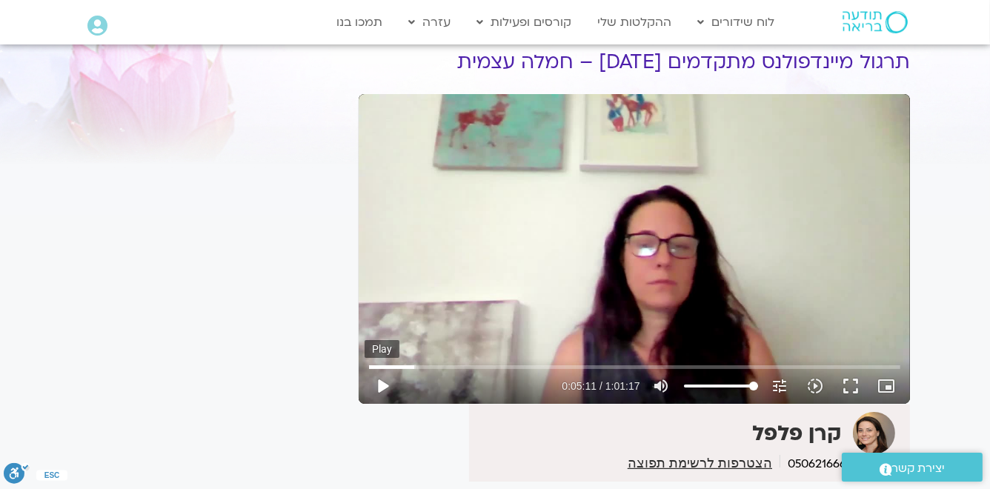
click at [380, 387] on button "play_arrow" at bounding box center [383, 386] width 36 height 36
click at [380, 387] on button "pause" at bounding box center [383, 386] width 36 height 36
click at [385, 387] on button "play_arrow" at bounding box center [383, 386] width 36 height 36
click at [382, 387] on button "pause" at bounding box center [383, 386] width 36 height 36
click at [380, 387] on button "play_arrow" at bounding box center [383, 386] width 36 height 36
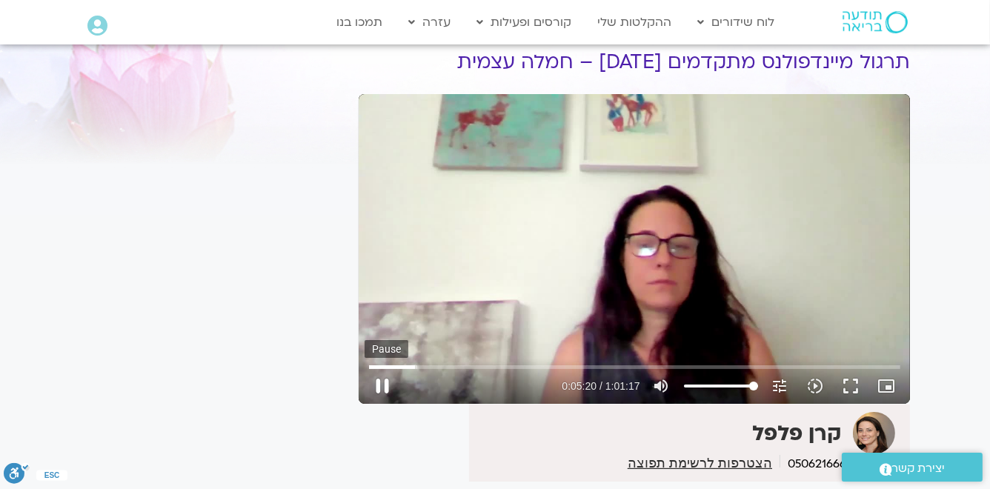
click at [382, 388] on button "pause" at bounding box center [383, 386] width 36 height 36
click at [380, 388] on button "play_arrow" at bounding box center [383, 386] width 36 height 36
click at [380, 388] on button "pause" at bounding box center [383, 386] width 36 height 36
click at [379, 387] on button "play_arrow" at bounding box center [383, 386] width 36 height 36
click at [380, 387] on button "pause" at bounding box center [383, 386] width 36 height 36
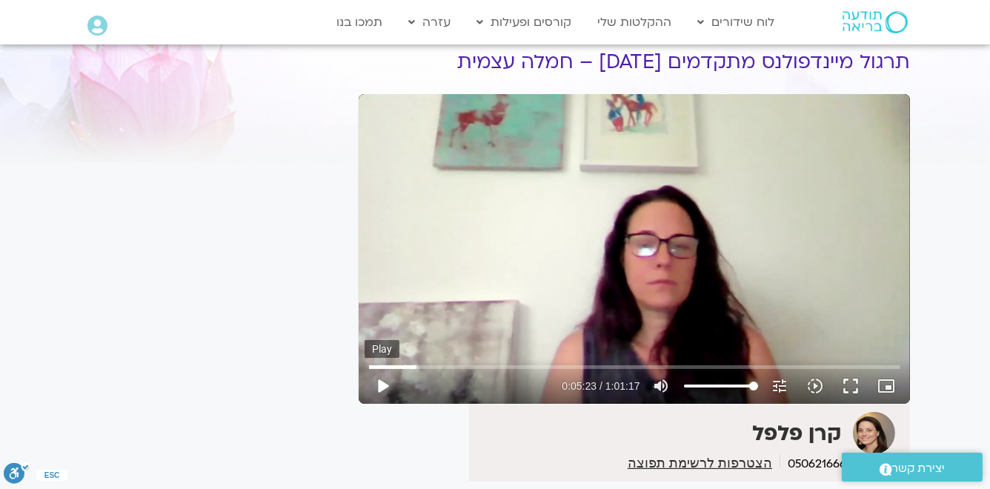
click at [379, 386] on button "play_arrow" at bounding box center [383, 386] width 36 height 36
click at [379, 387] on button "pause" at bounding box center [383, 386] width 36 height 36
click at [382, 385] on button "play_arrow" at bounding box center [383, 386] width 36 height 36
click at [382, 385] on button "pause" at bounding box center [383, 386] width 36 height 36
click at [378, 384] on button "play_arrow" at bounding box center [383, 386] width 36 height 36
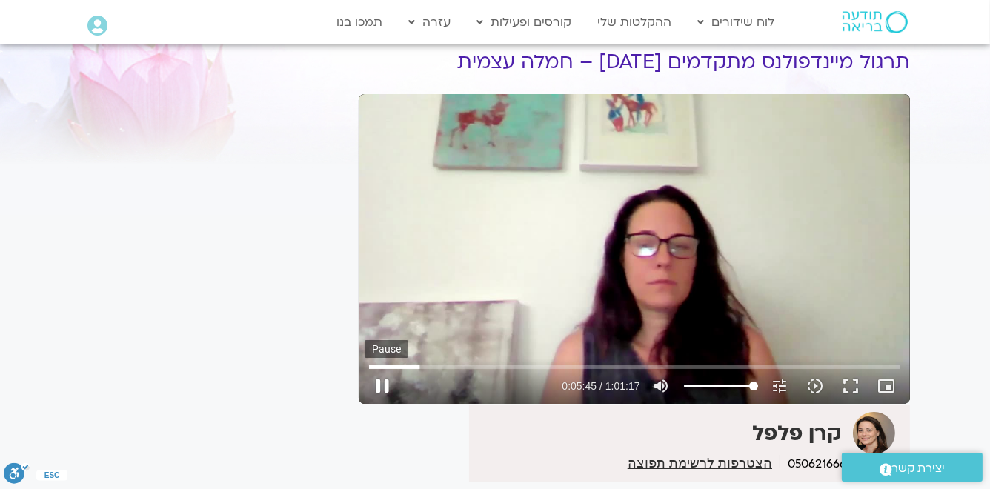
click at [378, 384] on button "pause" at bounding box center [383, 386] width 36 height 36
click at [381, 387] on button "play_arrow" at bounding box center [383, 386] width 36 height 36
click at [381, 387] on button "pause" at bounding box center [383, 386] width 36 height 36
click at [379, 387] on button "play_arrow" at bounding box center [383, 386] width 36 height 36
click at [380, 388] on button "pause" at bounding box center [383, 386] width 36 height 36
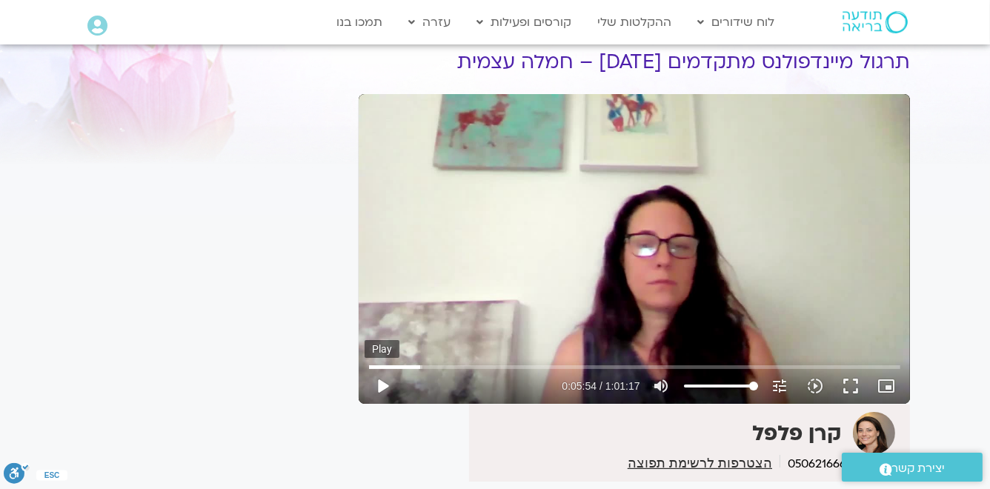
click at [382, 388] on button "play_arrow" at bounding box center [383, 386] width 36 height 36
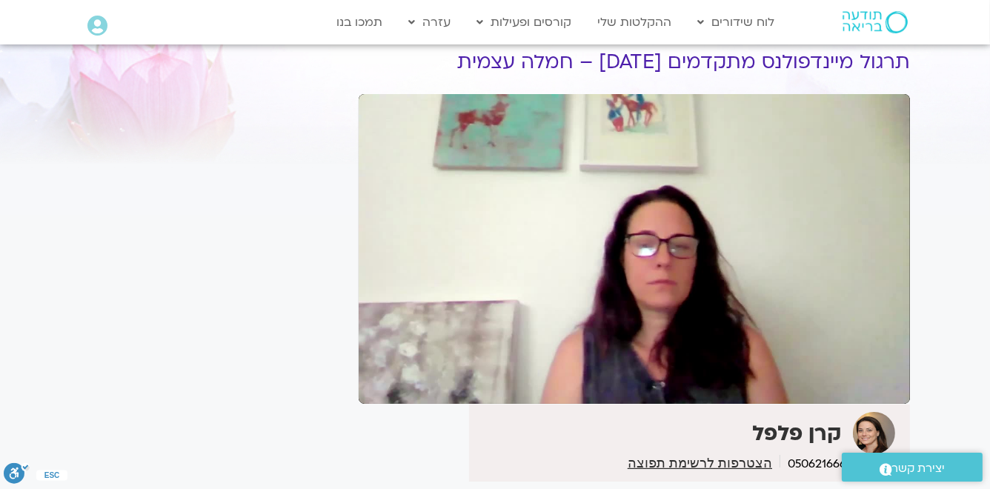
click at [382, 388] on button "pause" at bounding box center [383, 386] width 36 height 36
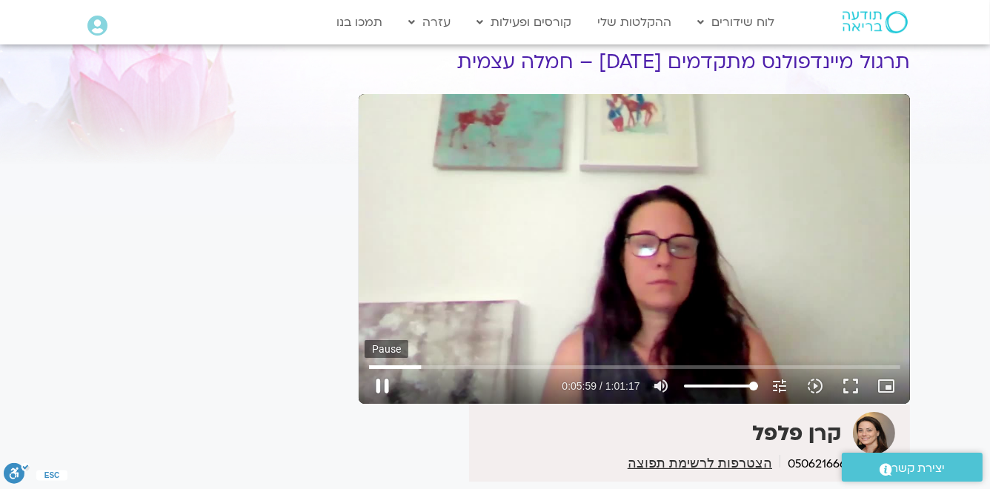
click at [382, 384] on button "pause" at bounding box center [383, 386] width 36 height 36
click at [382, 387] on button "play_arrow" at bounding box center [383, 386] width 36 height 36
click at [382, 388] on button "pause" at bounding box center [383, 386] width 36 height 36
click at [382, 387] on button "play_arrow" at bounding box center [383, 386] width 36 height 36
click at [382, 387] on button "pause" at bounding box center [383, 386] width 36 height 36
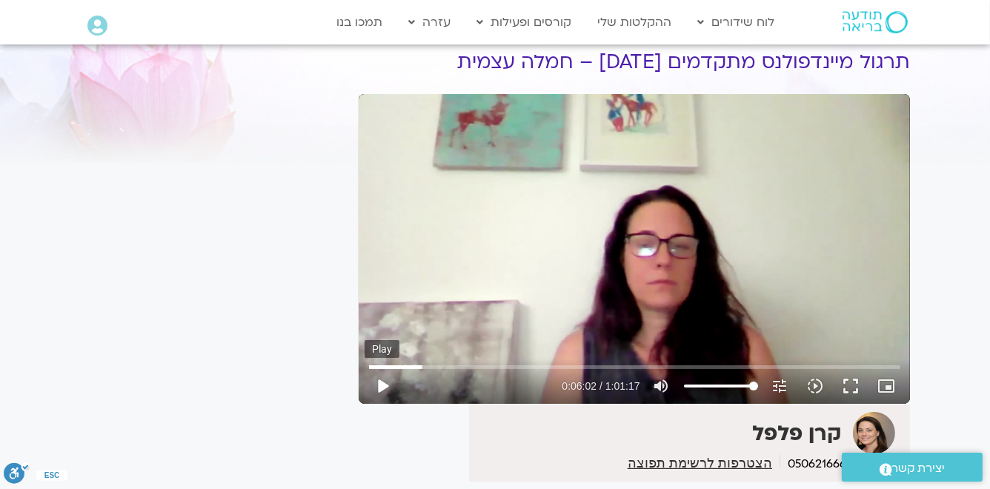
click at [382, 387] on button "play_arrow" at bounding box center [383, 386] width 36 height 36
click at [379, 390] on button "pause" at bounding box center [383, 386] width 36 height 36
click at [379, 390] on button "play_arrow" at bounding box center [383, 386] width 36 height 36
click at [379, 387] on button "pause" at bounding box center [383, 386] width 36 height 36
click at [382, 386] on button "play_arrow" at bounding box center [383, 386] width 36 height 36
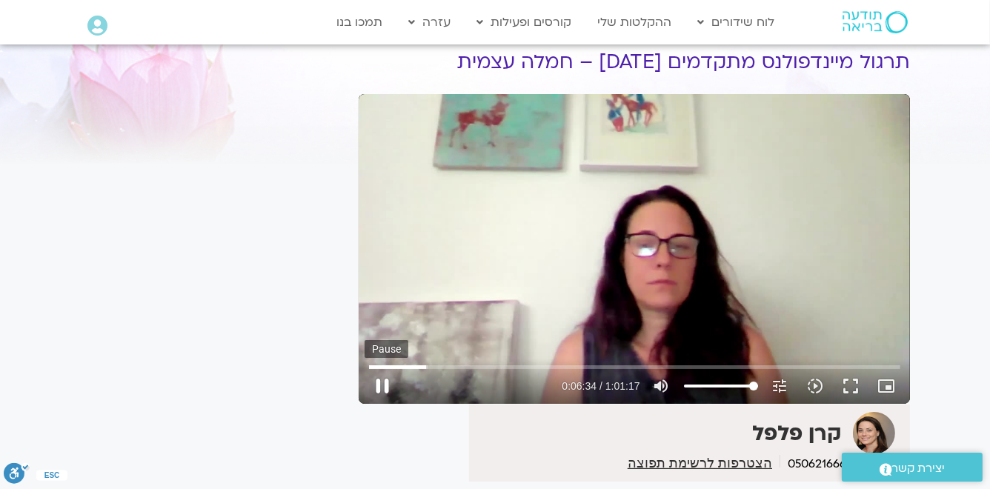
click at [381, 388] on button "pause" at bounding box center [383, 386] width 36 height 36
click at [379, 387] on button "play_arrow" at bounding box center [383, 386] width 36 height 36
click at [381, 387] on button "pause" at bounding box center [383, 386] width 36 height 36
click at [383, 387] on button "play_arrow" at bounding box center [383, 386] width 36 height 36
click at [382, 387] on button "pause" at bounding box center [383, 386] width 36 height 36
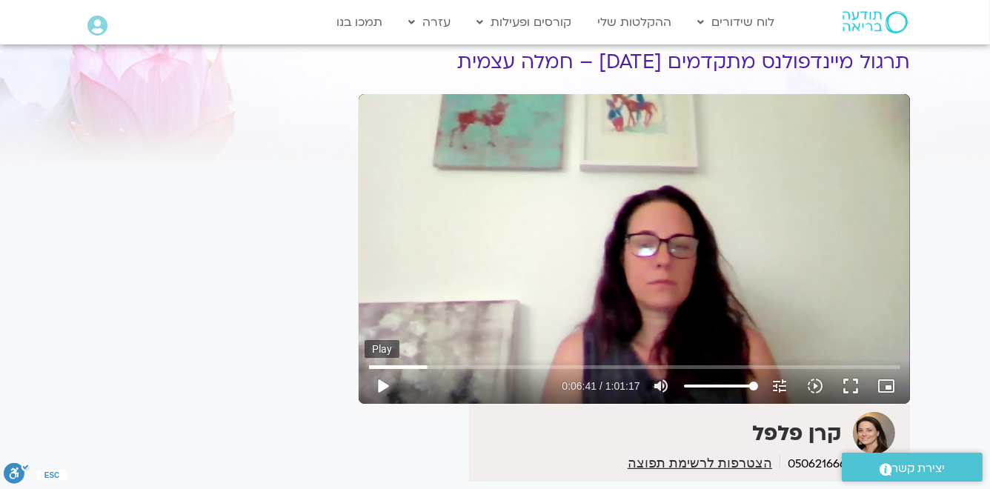
click at [382, 387] on button "play_arrow" at bounding box center [383, 386] width 36 height 36
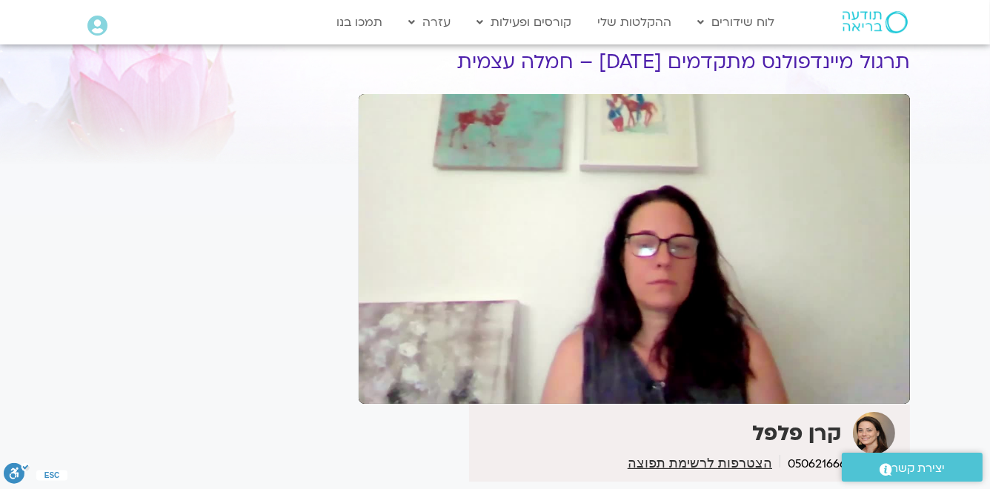
click at [382, 387] on button "pause" at bounding box center [383, 386] width 36 height 36
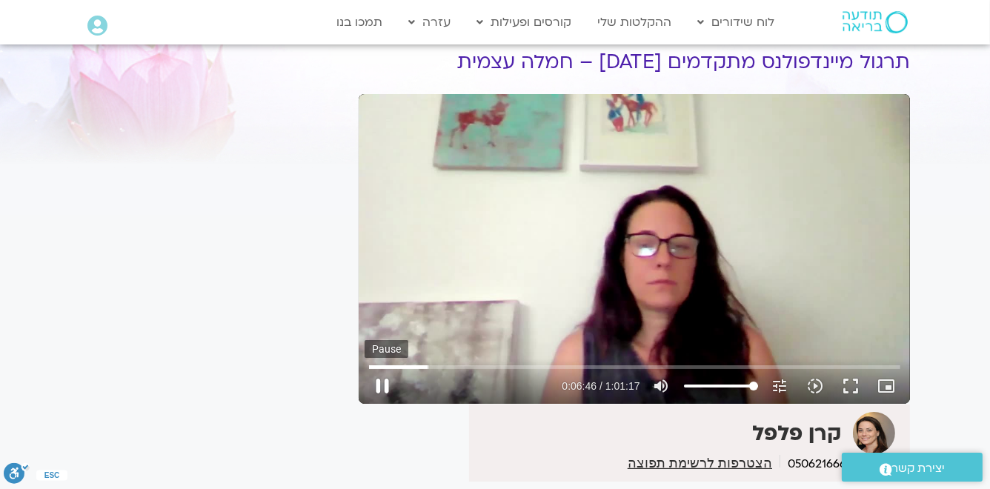
click at [379, 385] on button "pause" at bounding box center [383, 386] width 36 height 36
click at [381, 387] on button "play_arrow" at bounding box center [383, 386] width 36 height 36
click at [383, 386] on button "pause" at bounding box center [383, 386] width 36 height 36
click at [385, 387] on button "play_arrow" at bounding box center [383, 386] width 36 height 36
click at [382, 387] on button "pause" at bounding box center [383, 386] width 36 height 36
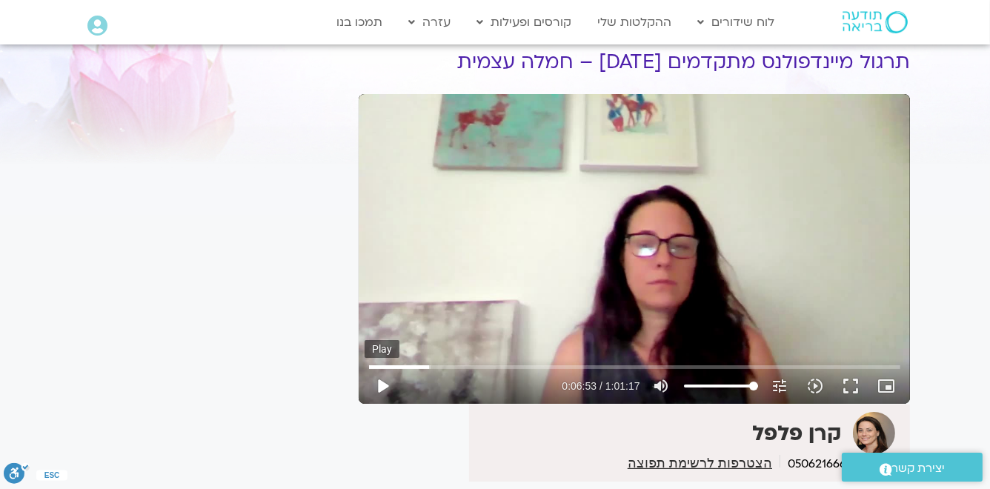
click at [379, 387] on button "play_arrow" at bounding box center [383, 386] width 36 height 36
click at [382, 388] on button "pause" at bounding box center [383, 386] width 36 height 36
click at [382, 385] on button "play_arrow" at bounding box center [383, 386] width 36 height 36
click at [381, 385] on button "pause" at bounding box center [383, 386] width 36 height 36
click at [379, 386] on button "play_arrow" at bounding box center [383, 386] width 36 height 36
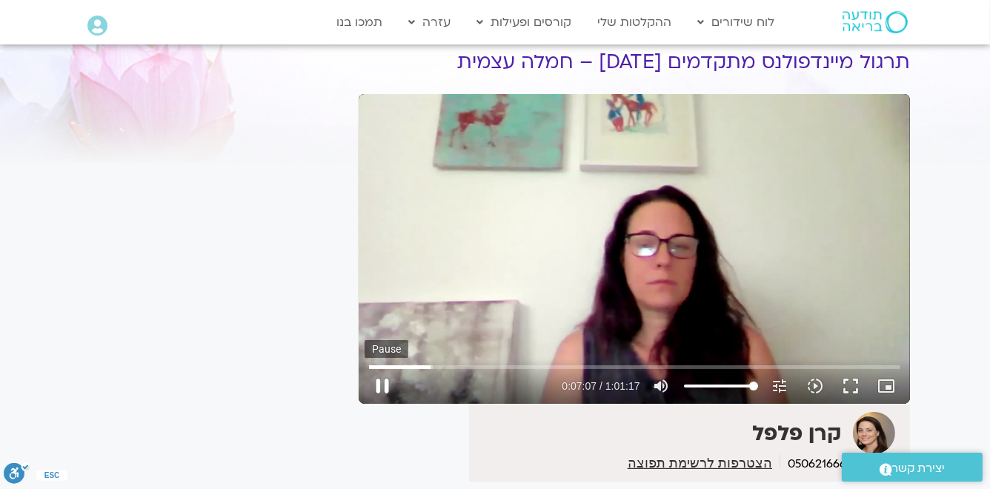
click at [380, 386] on button "pause" at bounding box center [383, 386] width 36 height 36
click at [382, 388] on button "play_arrow" at bounding box center [383, 386] width 36 height 36
click at [382, 387] on button "pause" at bounding box center [383, 386] width 36 height 36
click at [383, 387] on button "play_arrow" at bounding box center [383, 386] width 36 height 36
click at [383, 388] on button "pause" at bounding box center [383, 386] width 36 height 36
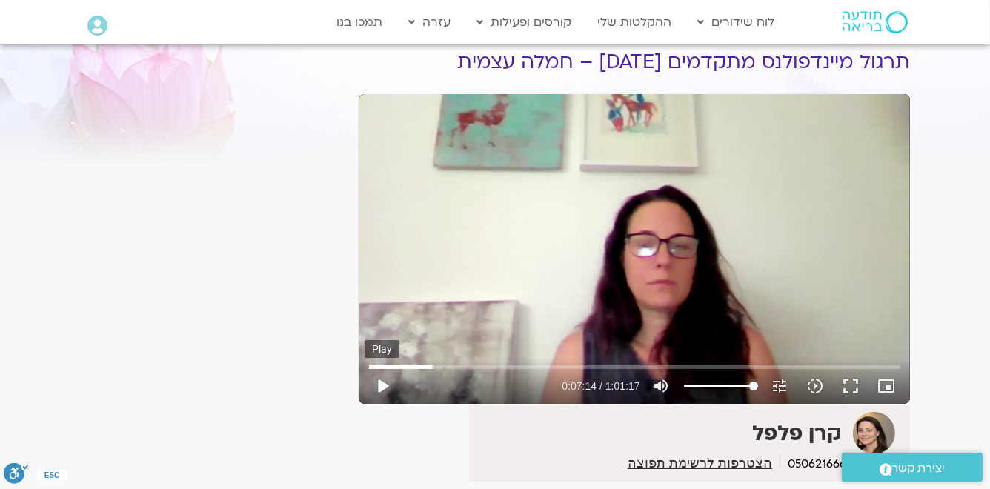
click at [382, 388] on button "play_arrow" at bounding box center [383, 386] width 36 height 36
click at [382, 388] on button "pause" at bounding box center [383, 386] width 36 height 36
click at [382, 388] on button "play_arrow" at bounding box center [383, 386] width 36 height 36
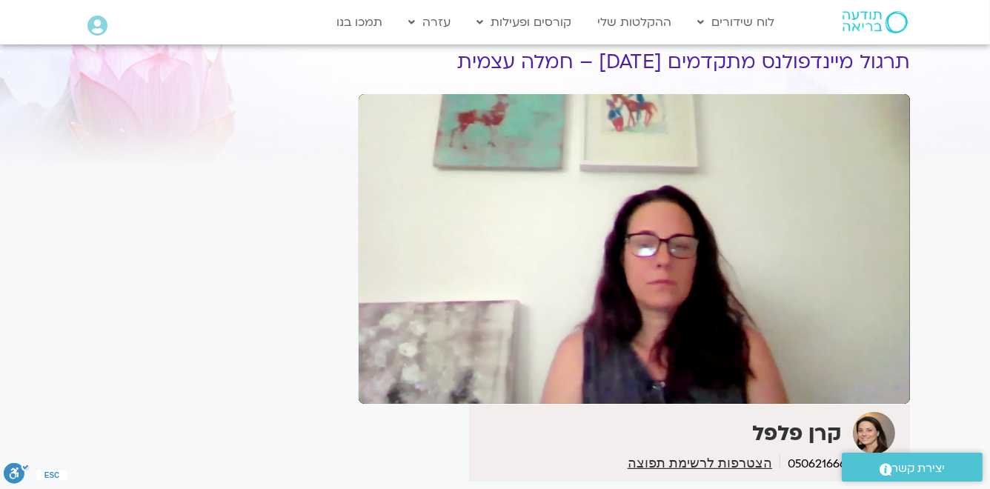
click at [382, 388] on button "pause" at bounding box center [383, 386] width 36 height 36
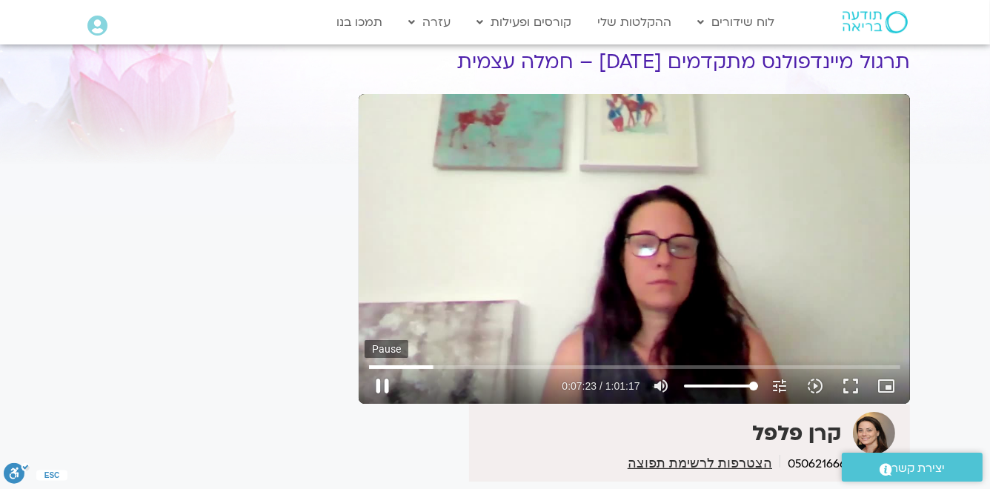
click at [384, 386] on button "pause" at bounding box center [383, 386] width 36 height 36
click at [382, 385] on button "play_arrow" at bounding box center [383, 386] width 36 height 36
click at [382, 385] on button "pause" at bounding box center [383, 386] width 36 height 36
click at [379, 386] on button "play_arrow" at bounding box center [383, 386] width 36 height 36
click at [379, 386] on button "pause" at bounding box center [383, 386] width 36 height 36
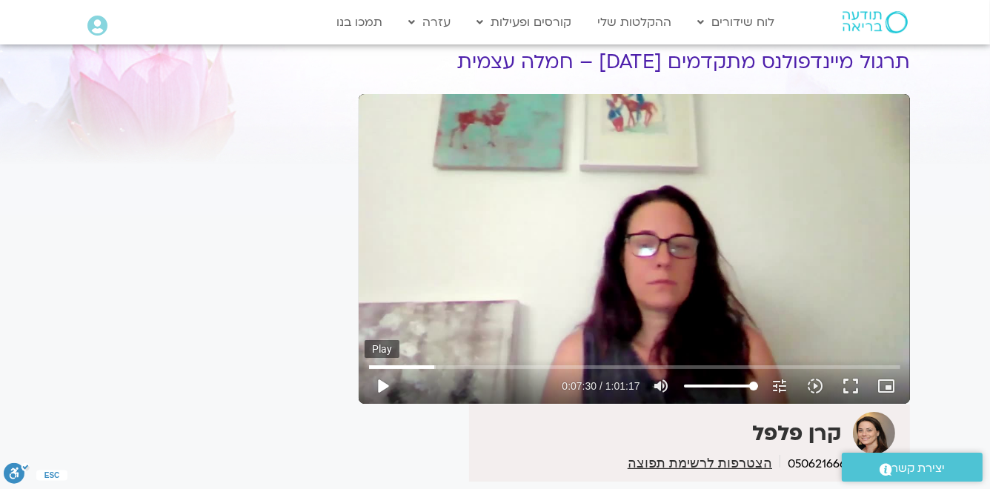
click at [378, 387] on button "play_arrow" at bounding box center [383, 386] width 36 height 36
click at [382, 386] on button "pause" at bounding box center [383, 386] width 36 height 36
click at [381, 388] on button "play_arrow" at bounding box center [383, 386] width 36 height 36
drag, startPoint x: 673, startPoint y: 370, endPoint x: 684, endPoint y: 369, distance: 11.1
click at [684, 369] on input "Seek" at bounding box center [634, 366] width 531 height 9
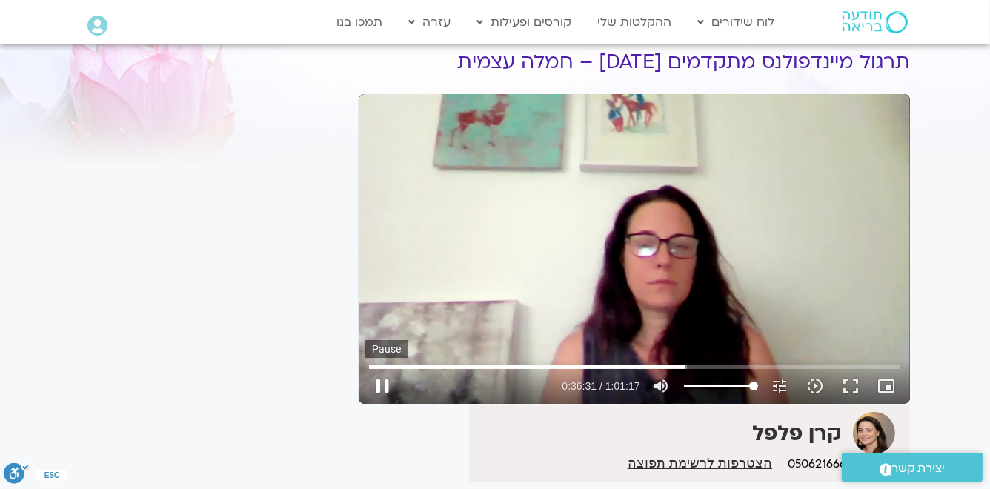
click at [385, 387] on button "pause" at bounding box center [383, 386] width 36 height 36
click at [385, 387] on button "play_arrow" at bounding box center [383, 386] width 36 height 36
drag, startPoint x: 683, startPoint y: 366, endPoint x: 699, endPoint y: 367, distance: 15.6
click at [699, 367] on input "Seek" at bounding box center [634, 366] width 531 height 9
click at [383, 383] on button "pause" at bounding box center [383, 386] width 36 height 36
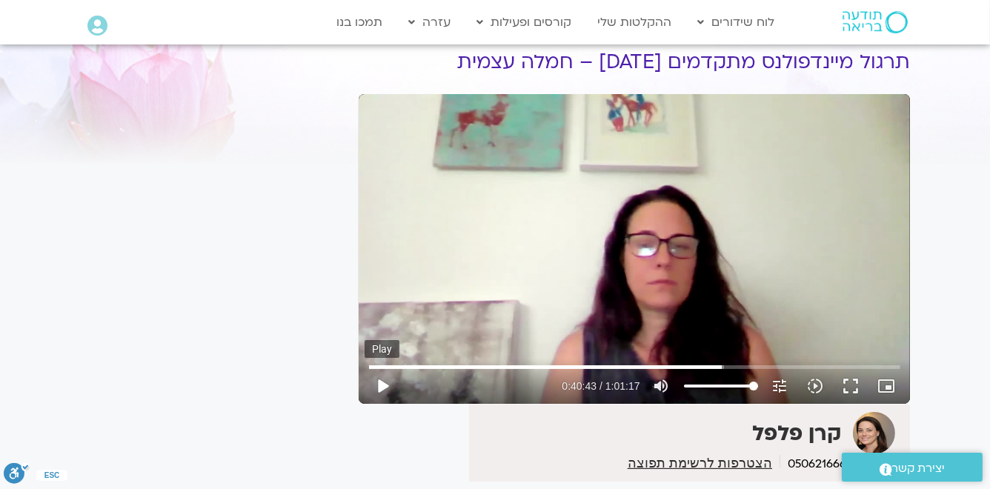
click at [382, 387] on button "play_arrow" at bounding box center [383, 386] width 36 height 36
click at [382, 384] on button "pause" at bounding box center [383, 386] width 36 height 36
type input "2740.2977"
